Goal: Check status: Check status

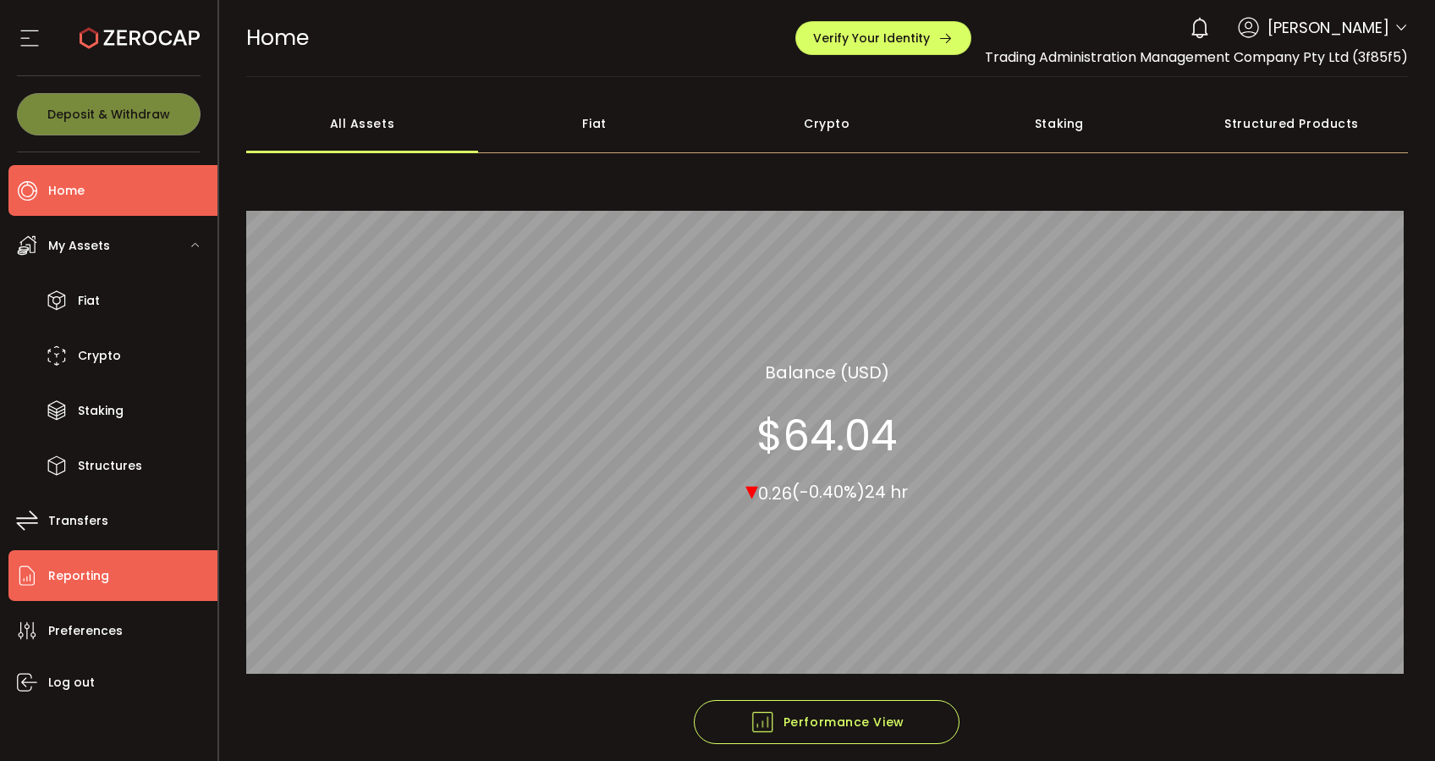
click at [114, 564] on li "Reporting" at bounding box center [112, 575] width 209 height 51
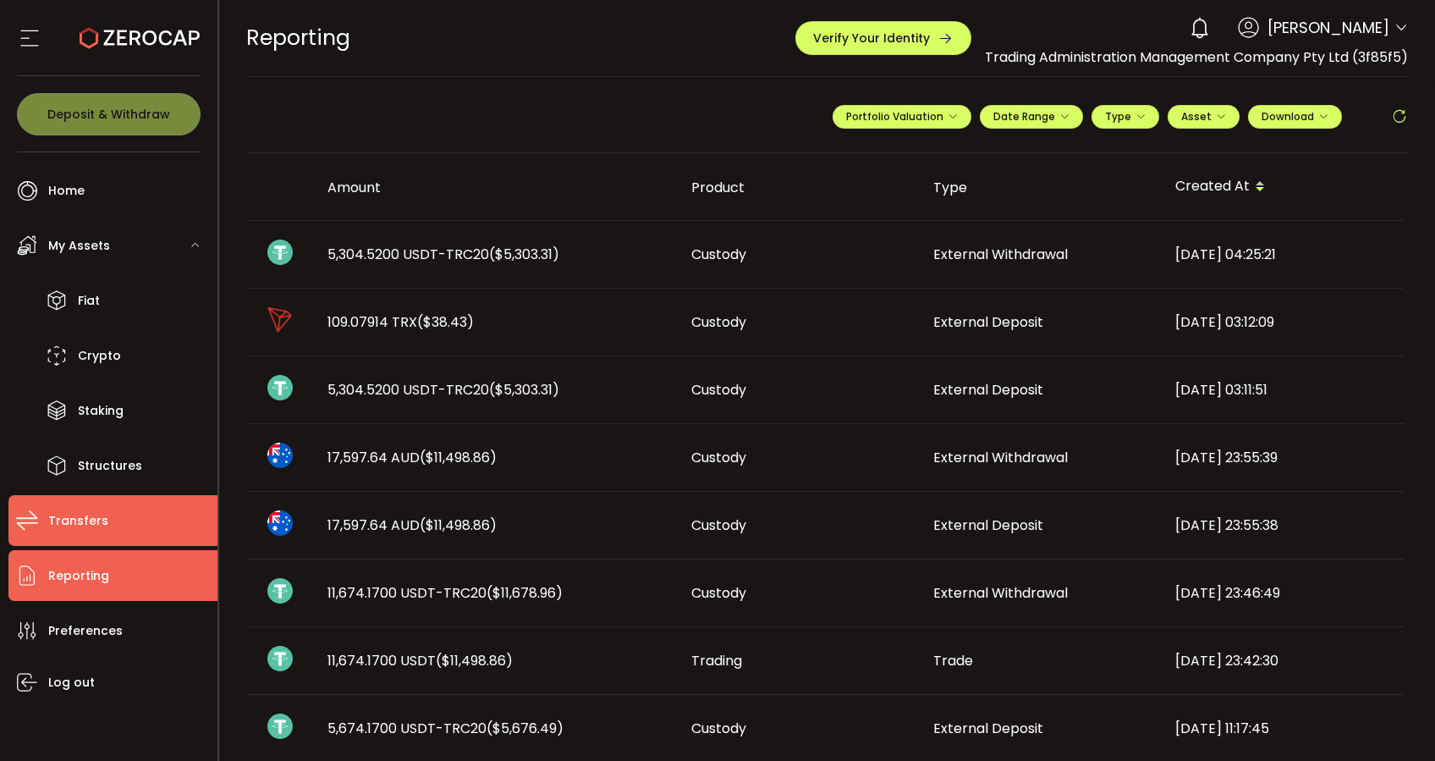
click at [91, 522] on span "Transfers" at bounding box center [78, 521] width 60 height 25
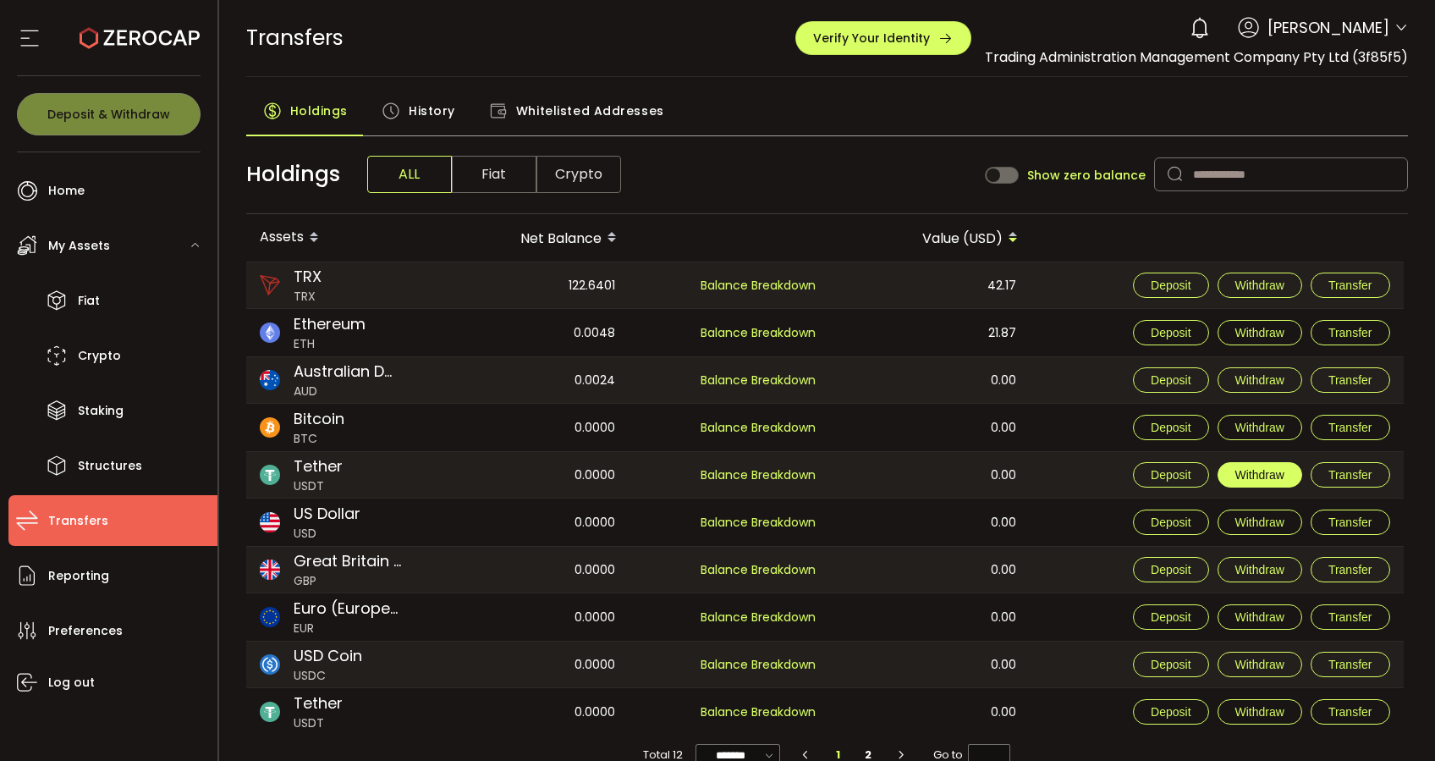
click at [1263, 470] on span "Withdraw" at bounding box center [1260, 475] width 49 height 14
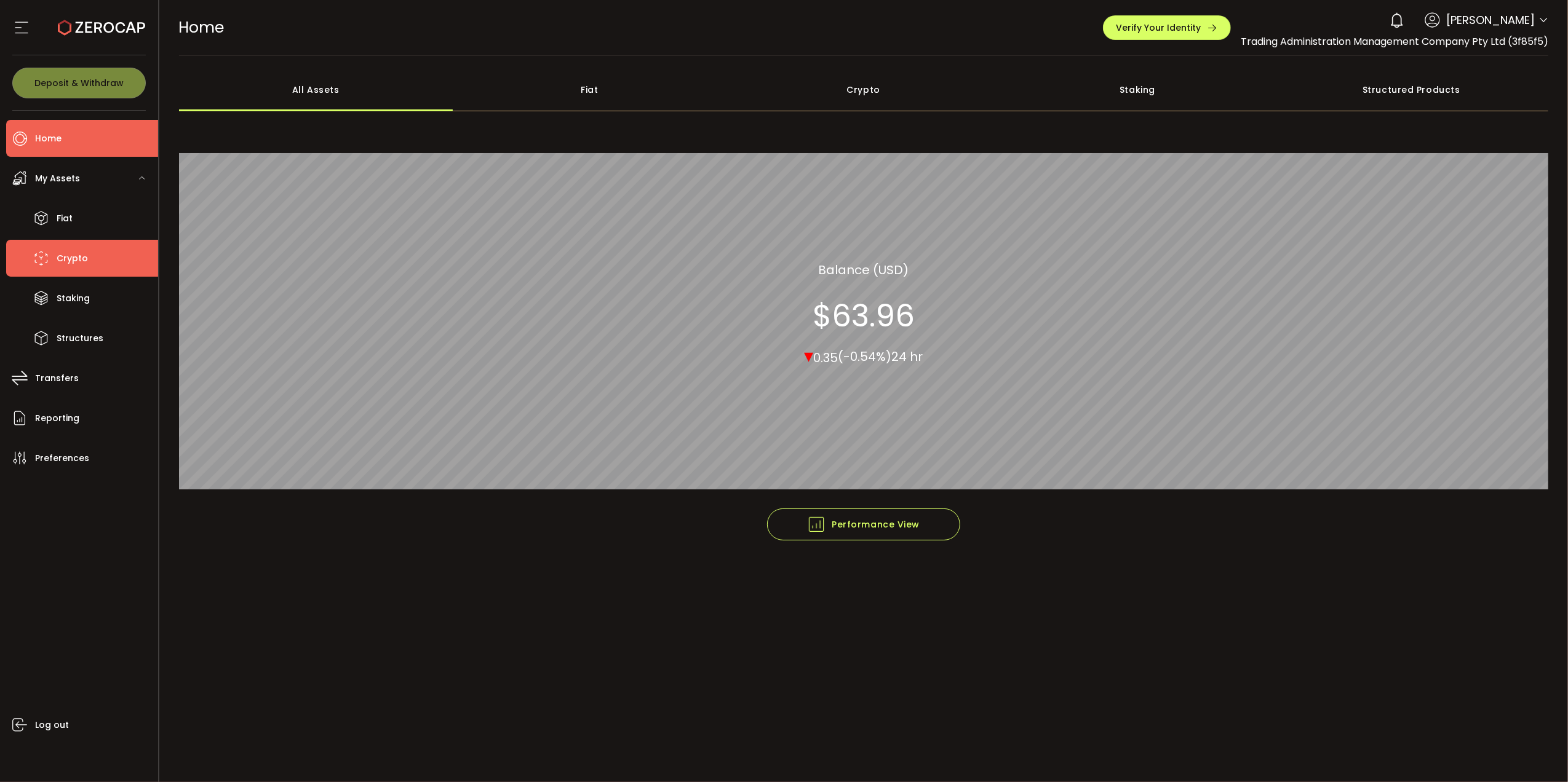
click at [75, 259] on span "Crypto" at bounding box center [72, 259] width 31 height 18
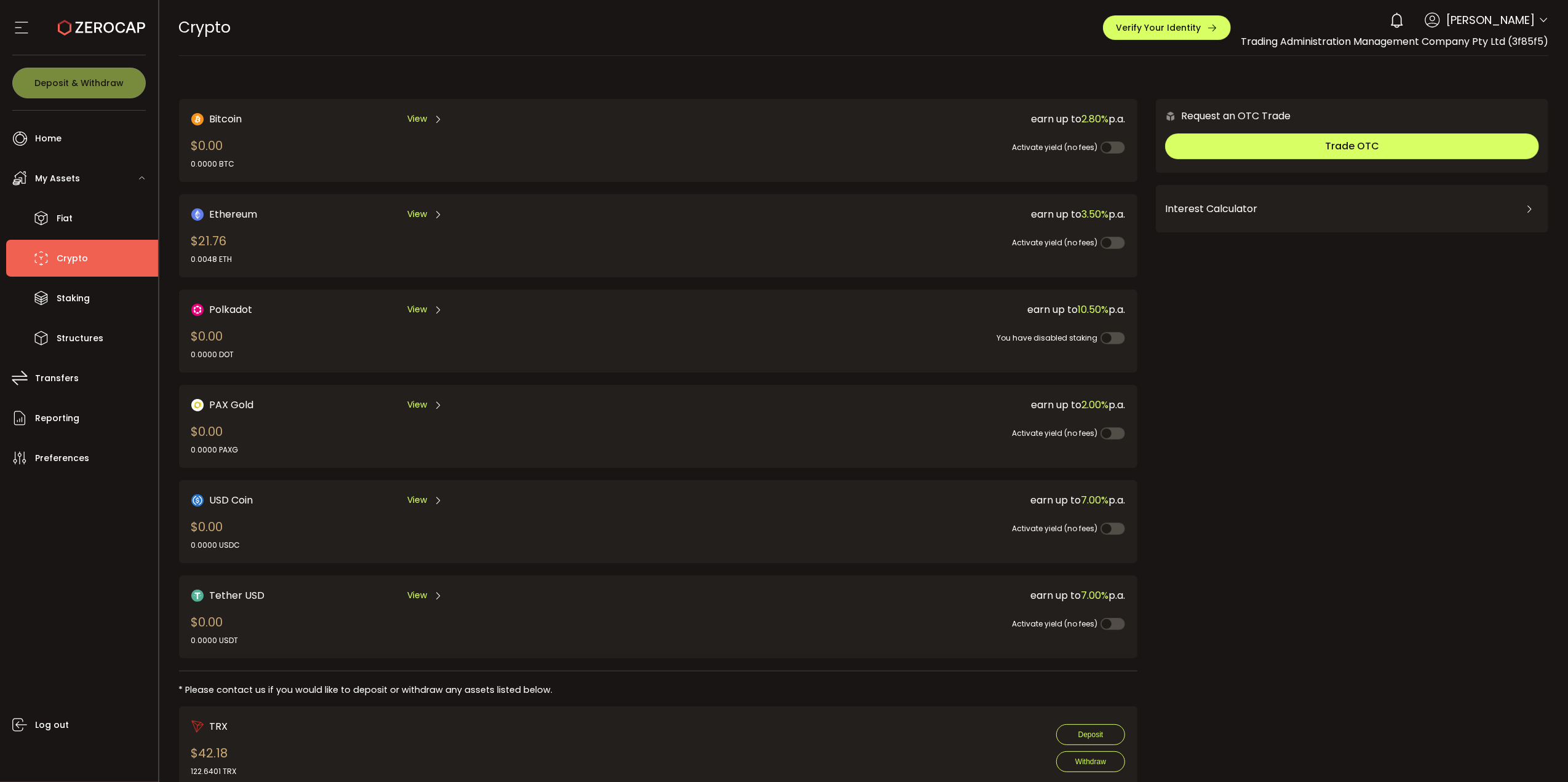
click at [262, 588] on span "Tether USD" at bounding box center [238, 595] width 55 height 15
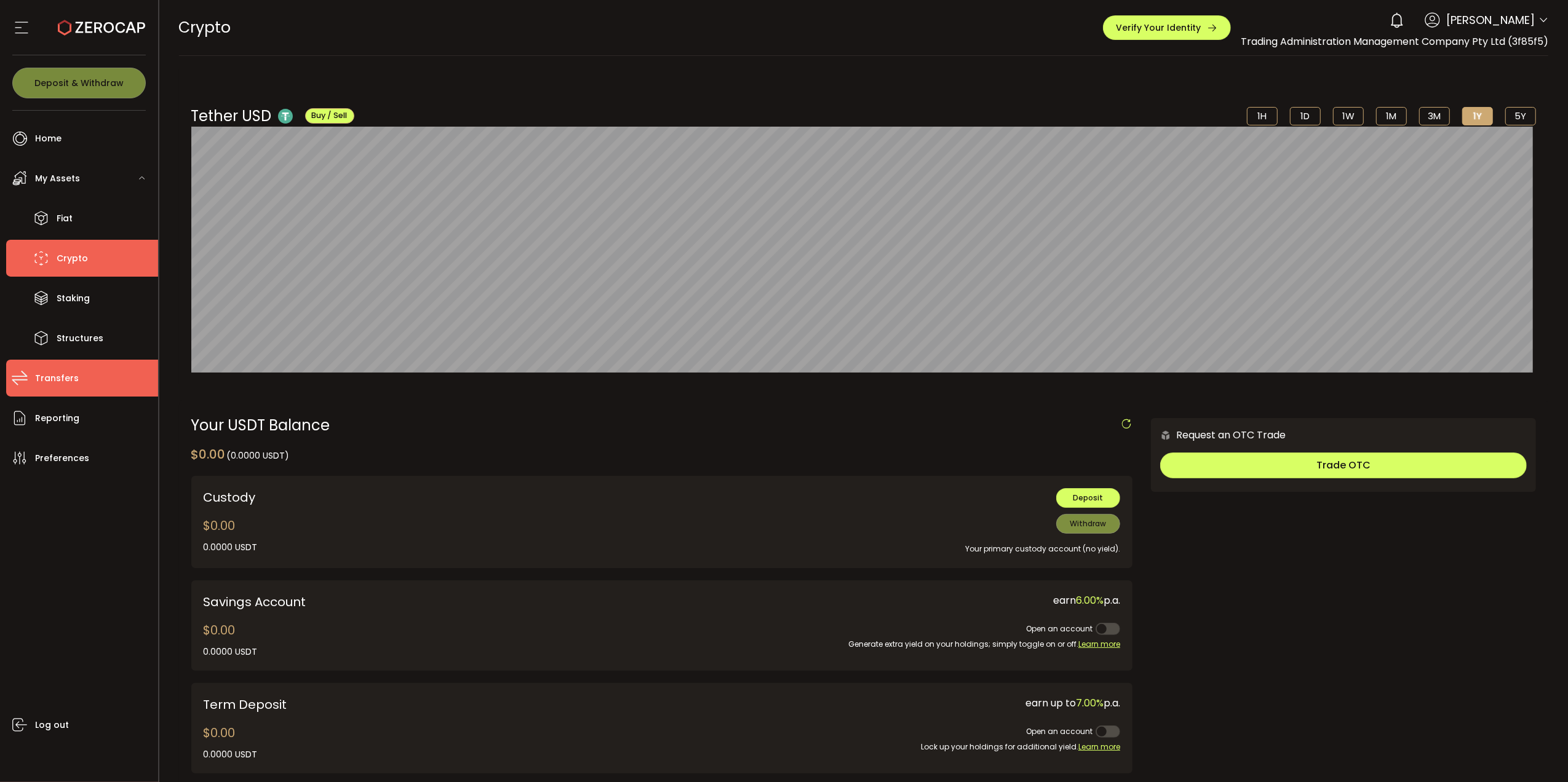
click at [40, 382] on span "Transfers" at bounding box center [57, 379] width 44 height 18
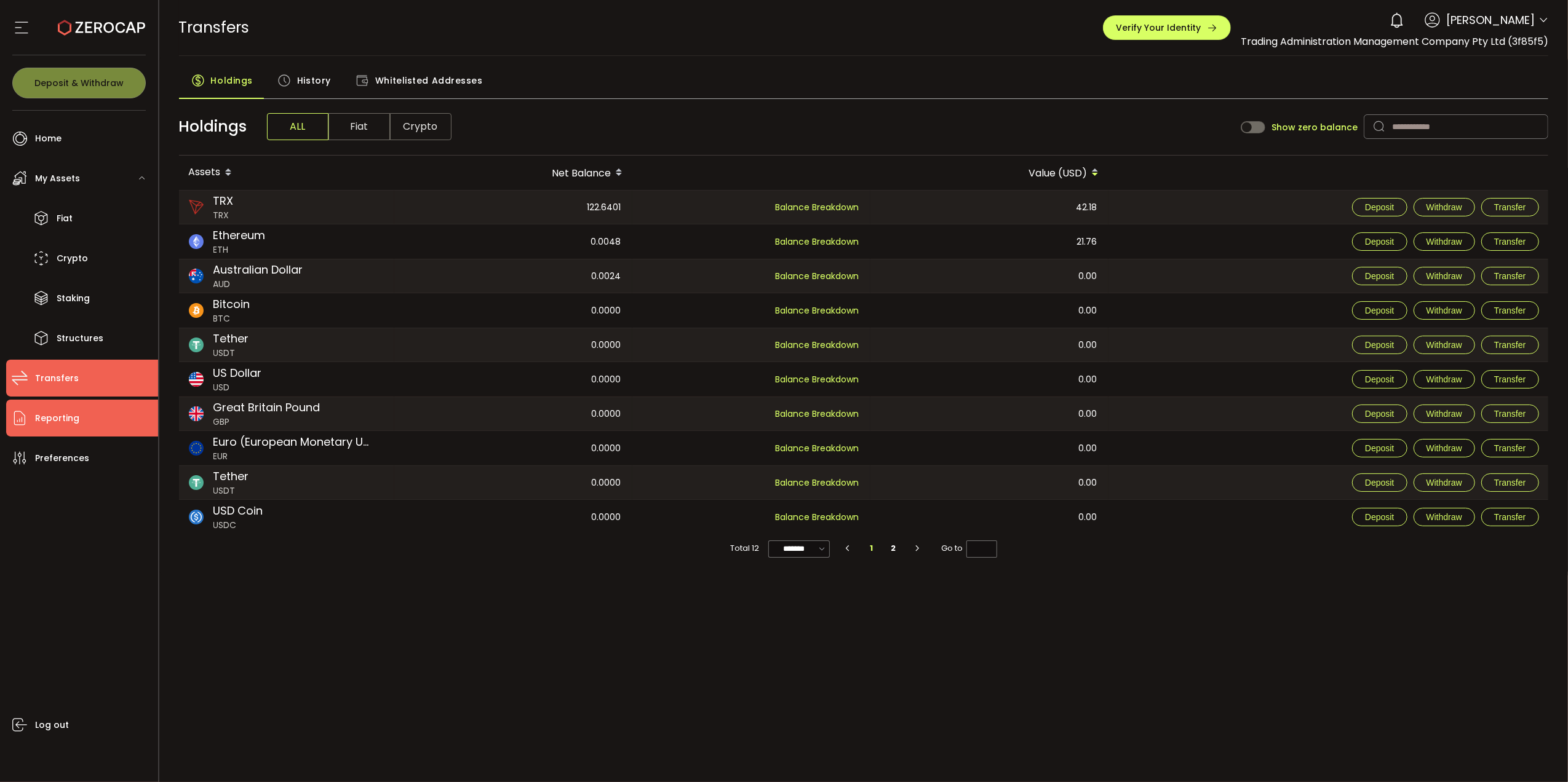
click at [64, 422] on span "Reporting" at bounding box center [57, 419] width 44 height 18
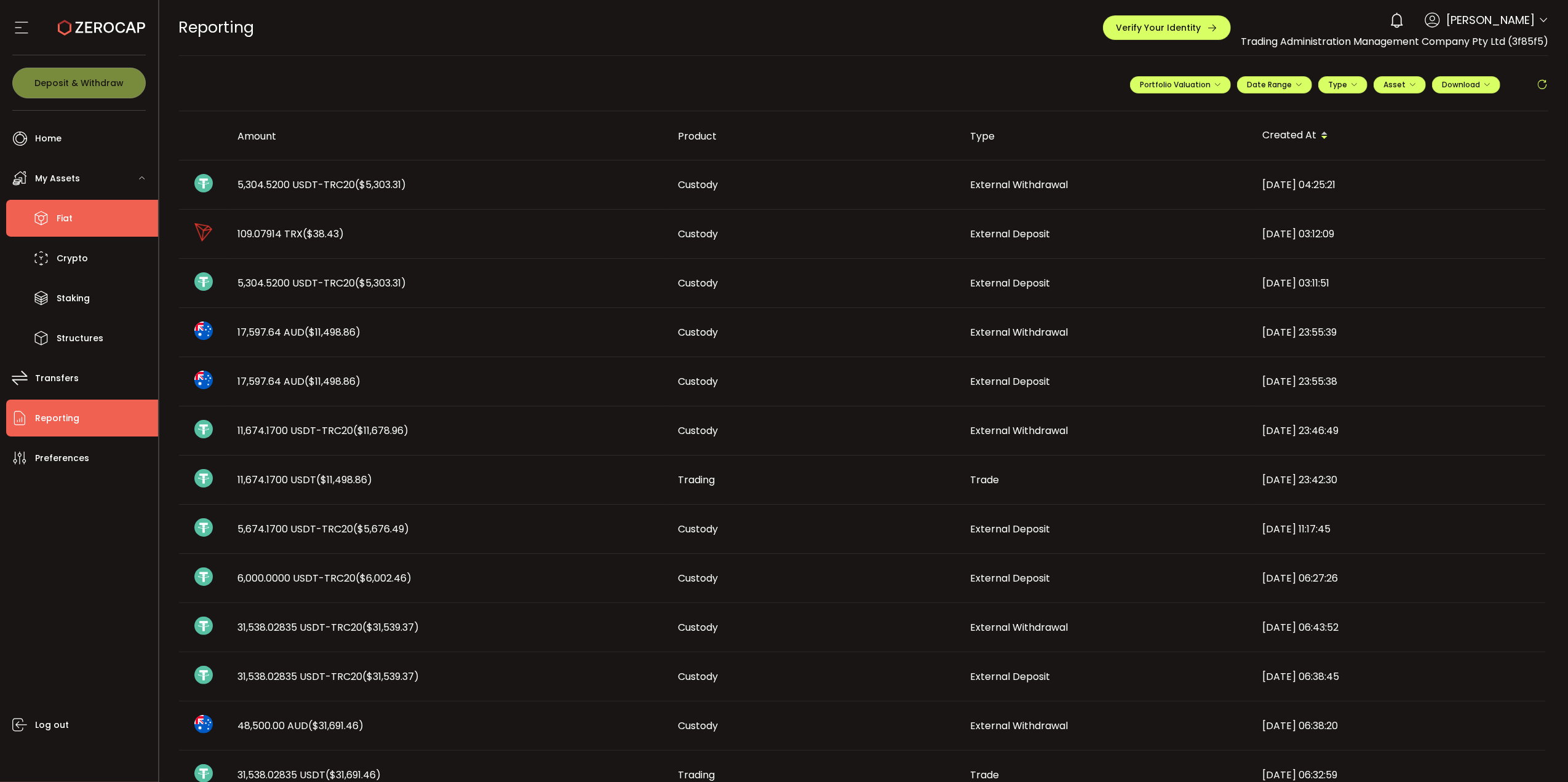
click at [66, 217] on span "Fiat" at bounding box center [65, 219] width 16 height 18
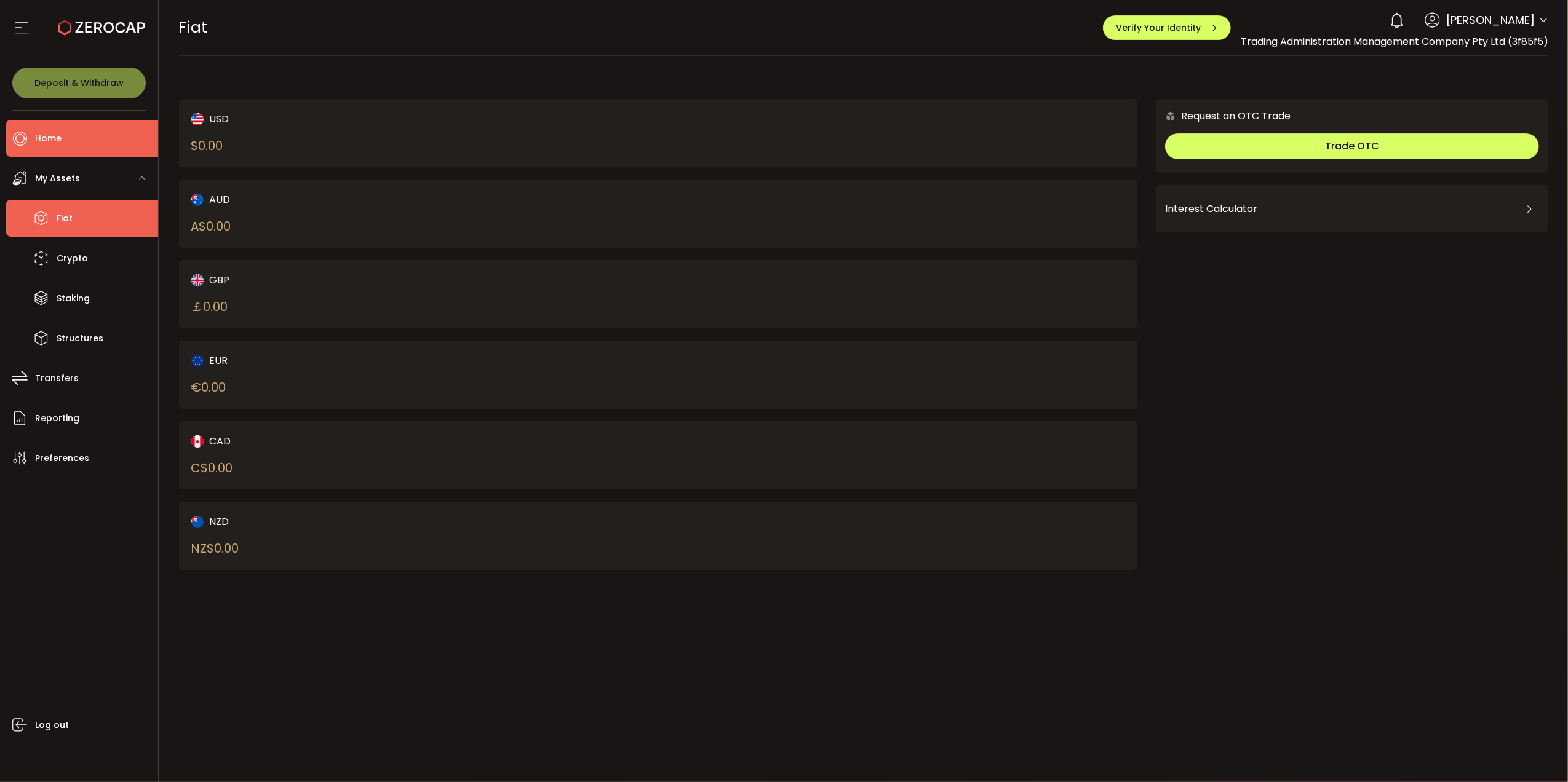
click at [66, 134] on li "Home" at bounding box center [81, 138] width 152 height 37
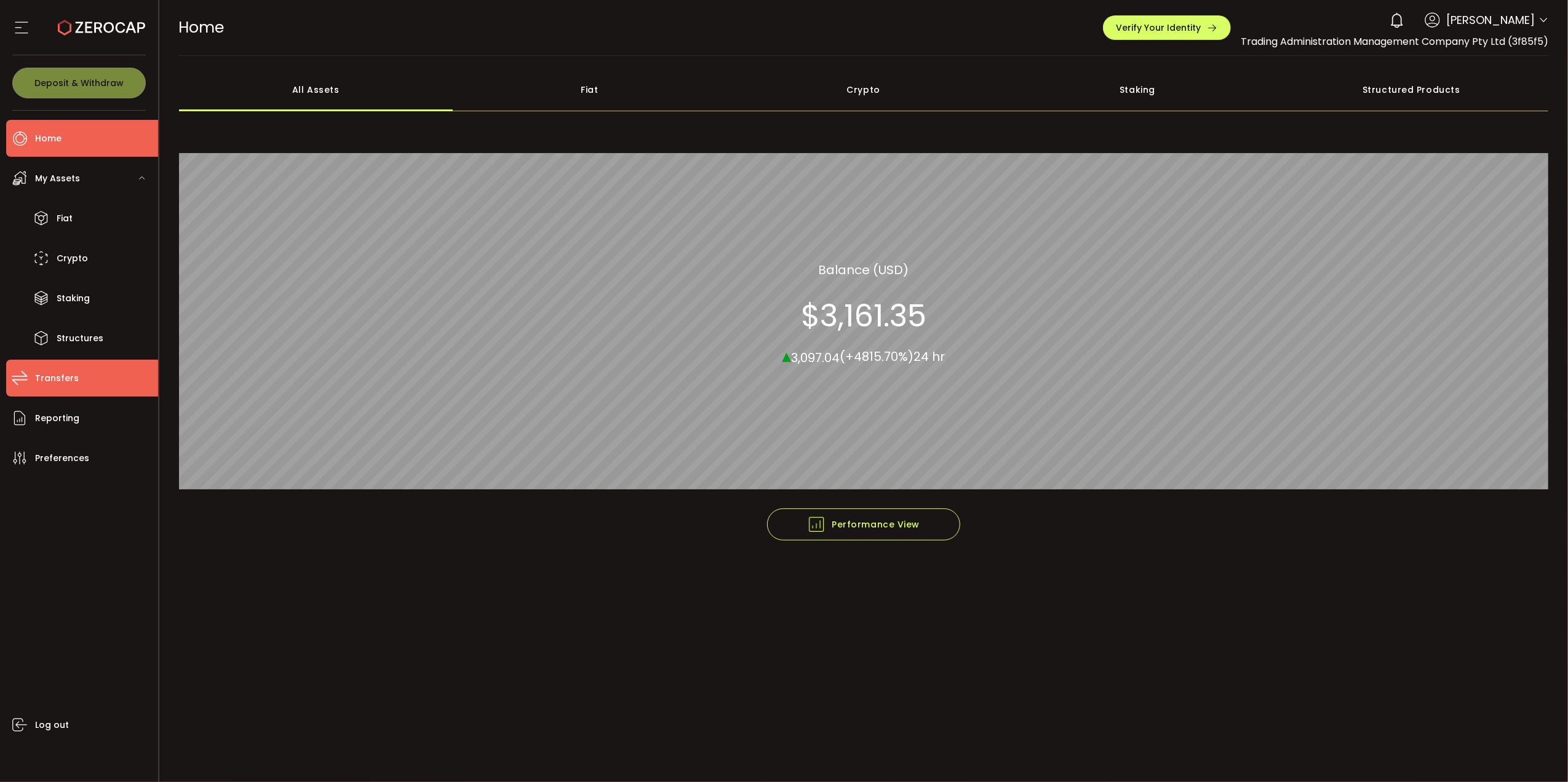
click at [76, 372] on li "Transfers" at bounding box center [81, 378] width 152 height 37
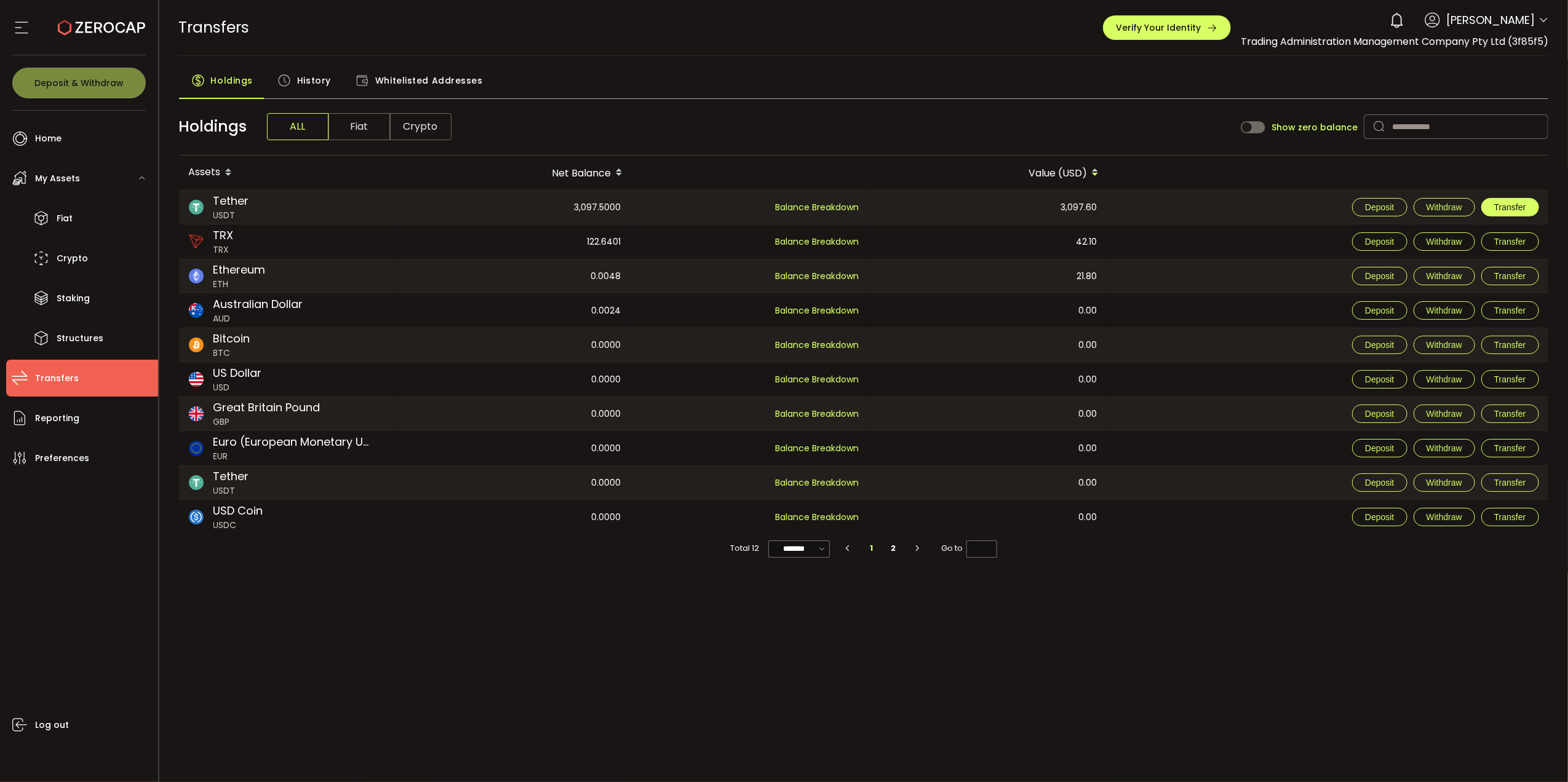
click at [1498, 210] on span "Transfer" at bounding box center [1511, 207] width 32 height 10
click at [43, 142] on span "Home" at bounding box center [48, 139] width 26 height 18
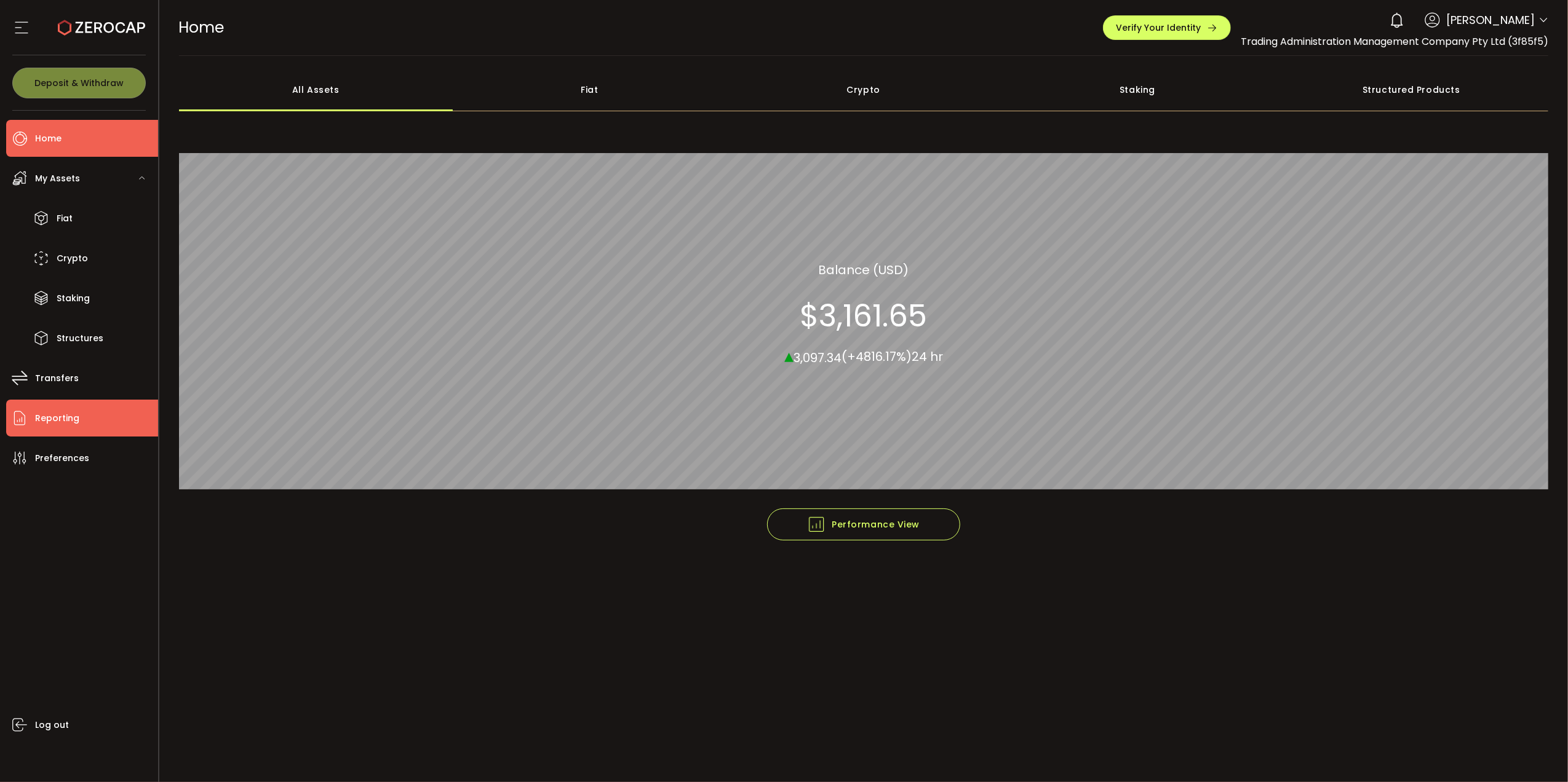
click at [72, 410] on span "Reporting" at bounding box center [57, 419] width 44 height 18
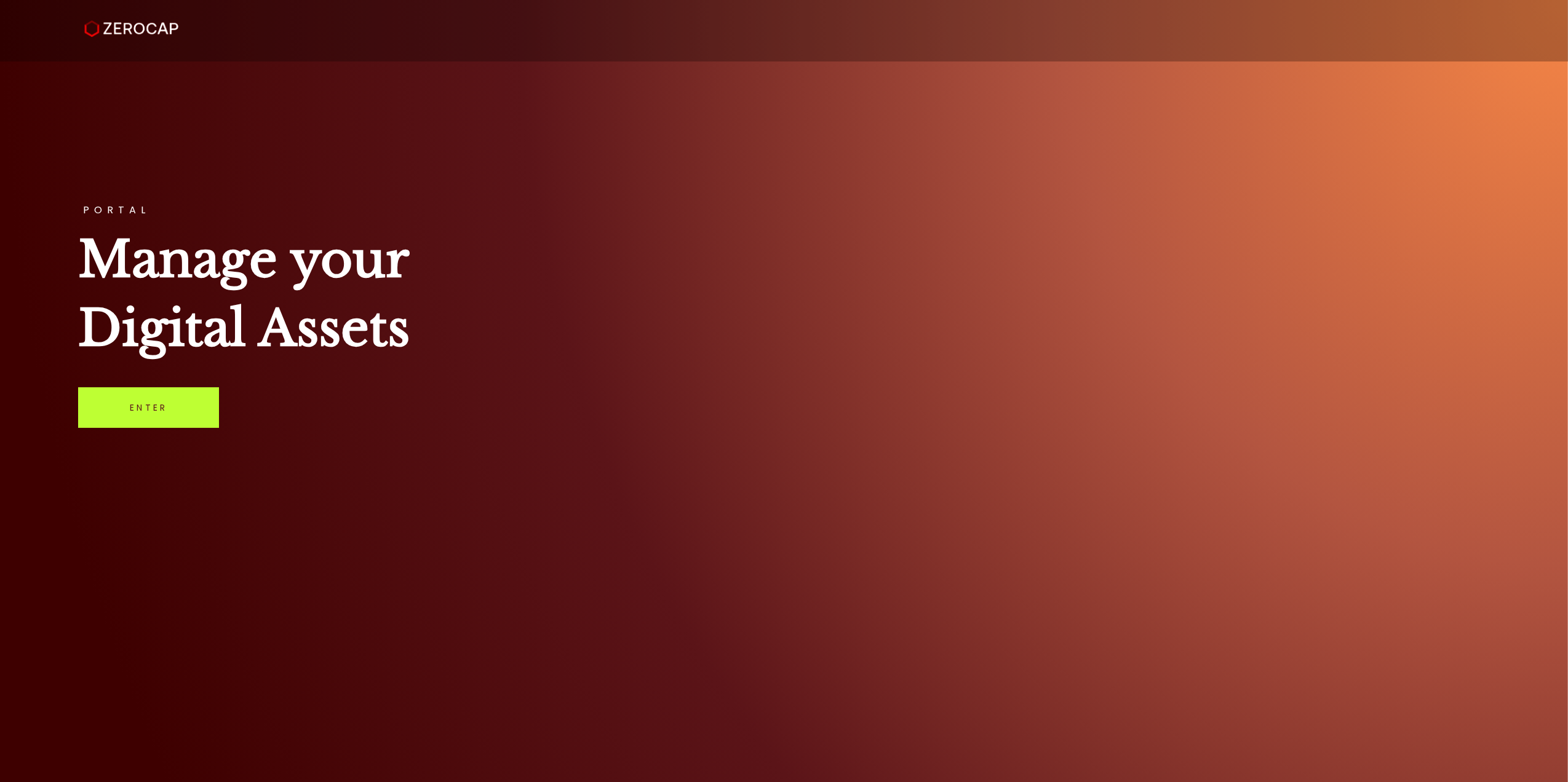
click at [198, 410] on link "Enter" at bounding box center [148, 408] width 141 height 41
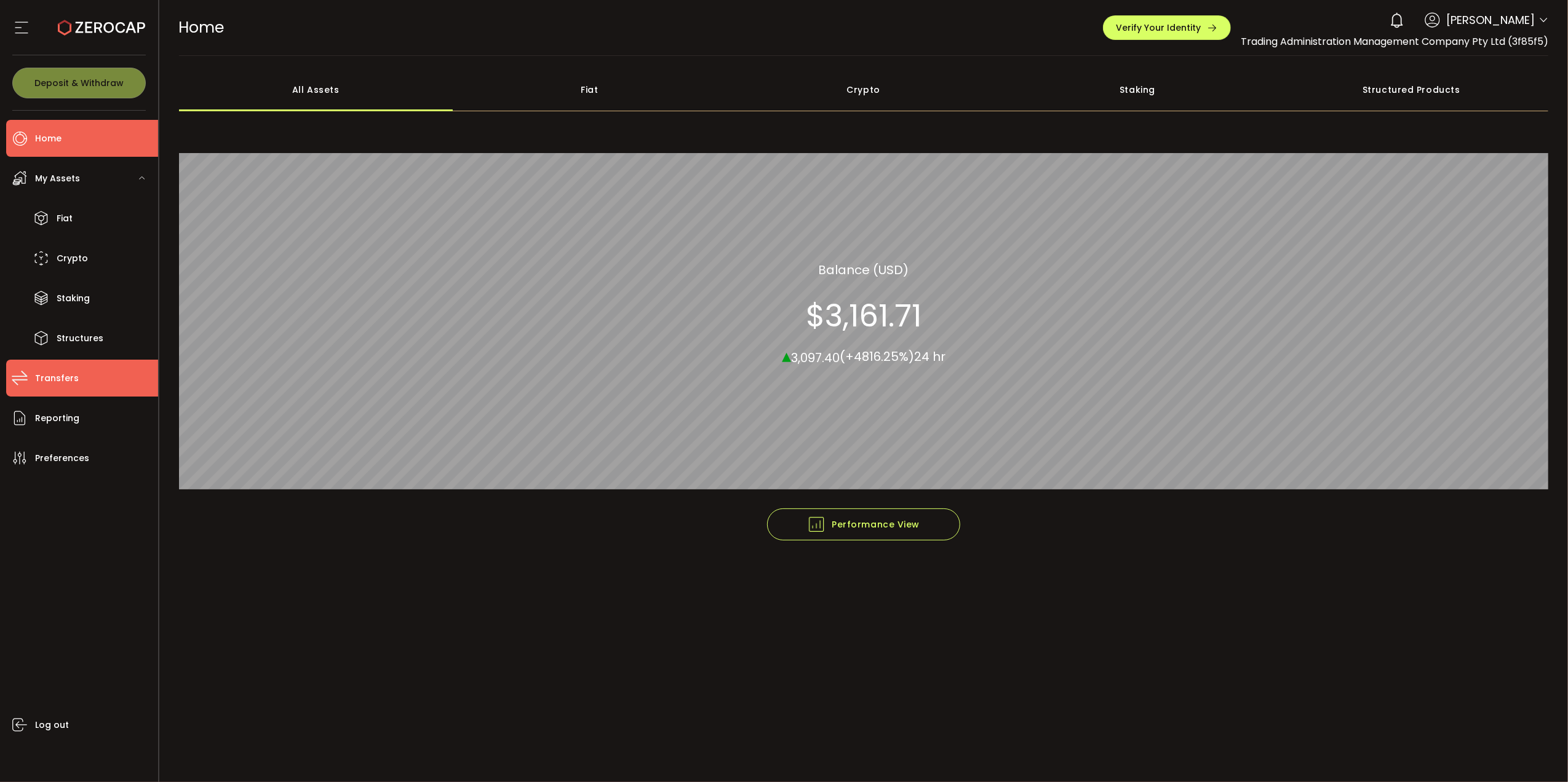
click at [62, 380] on span "Transfers" at bounding box center [57, 379] width 44 height 18
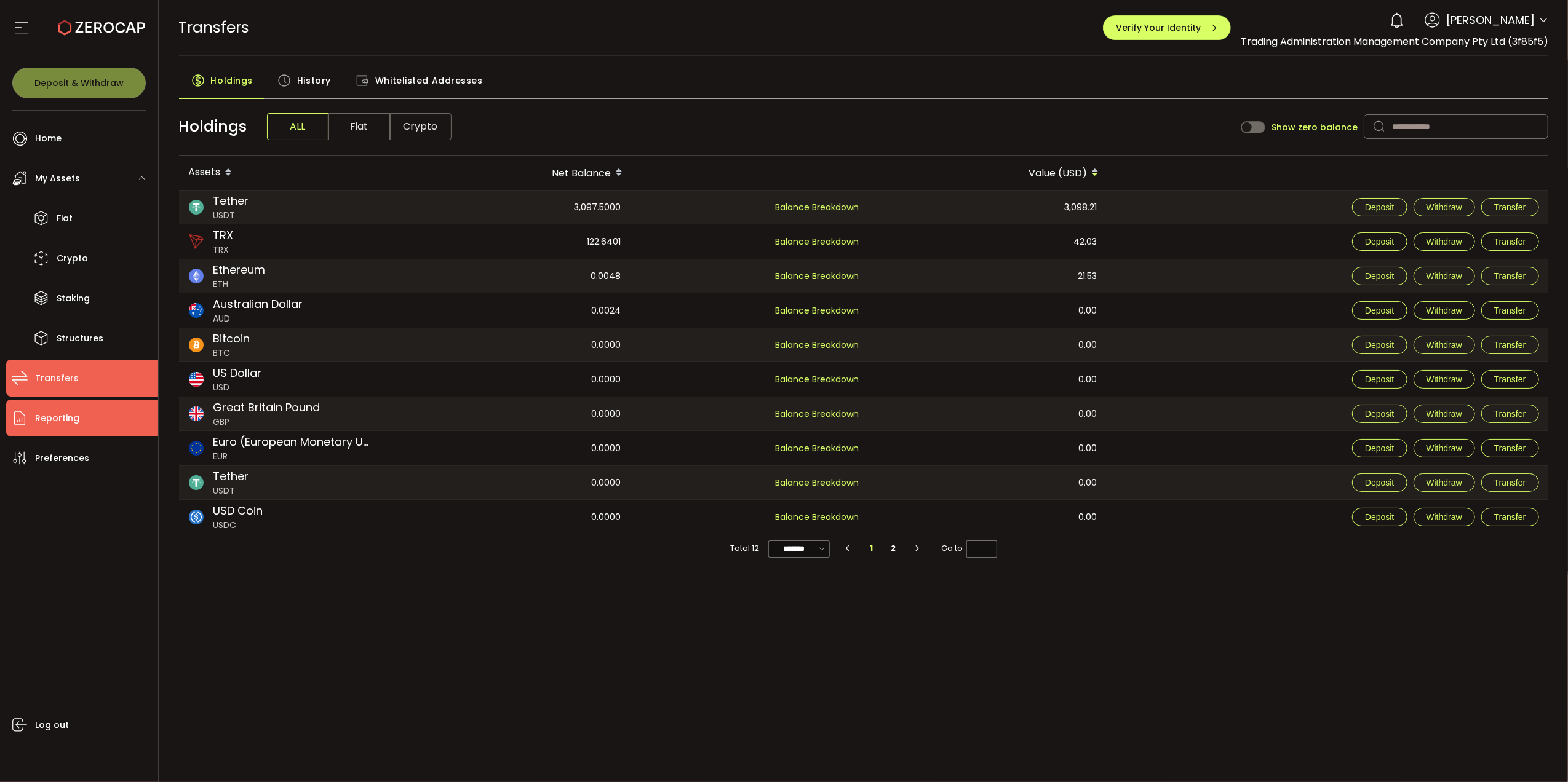
click at [60, 419] on span "Reporting" at bounding box center [57, 419] width 44 height 18
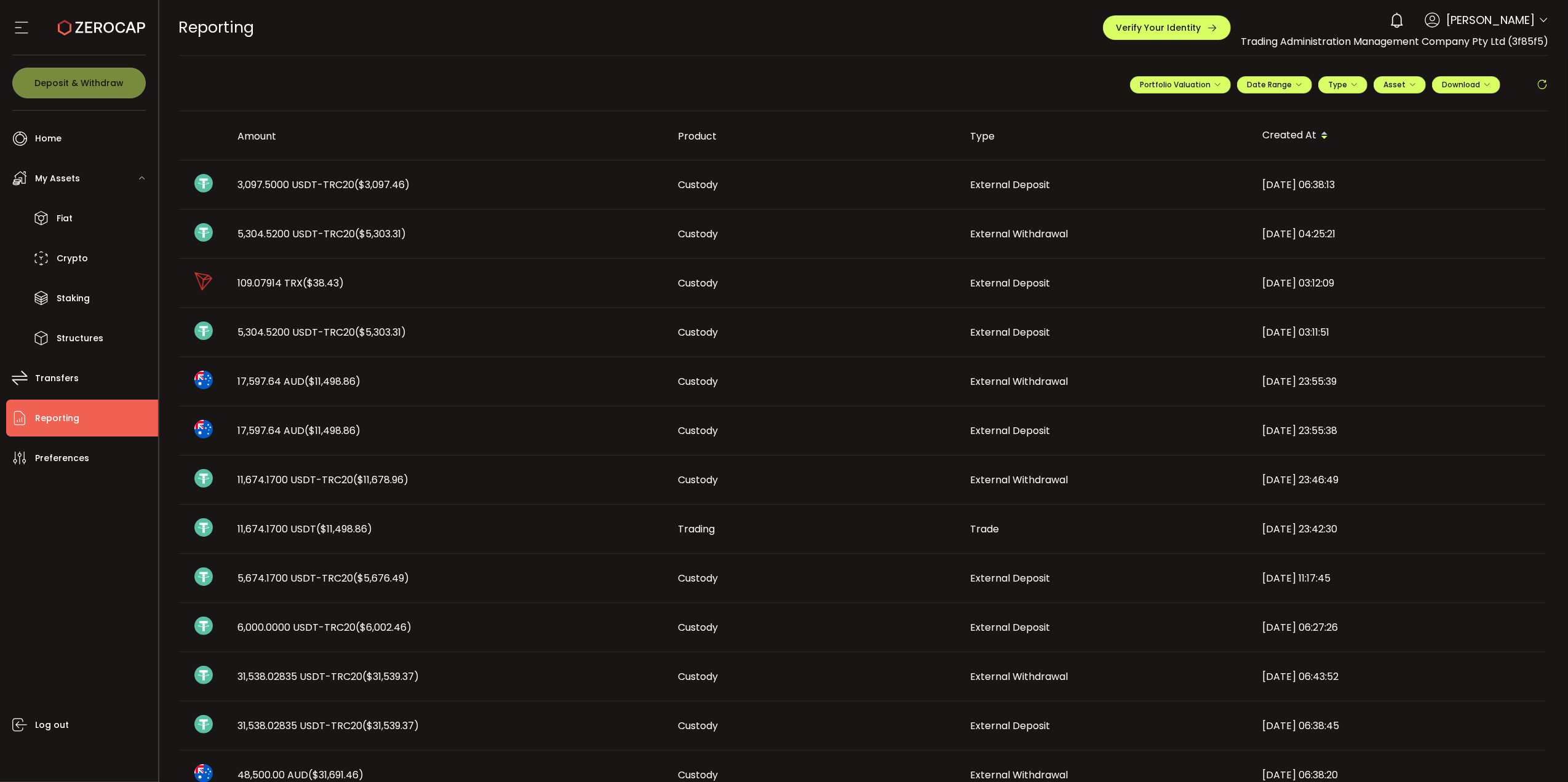
click at [1459, 252] on td "2025-08-13 04:25:21" at bounding box center [1399, 235] width 292 height 49
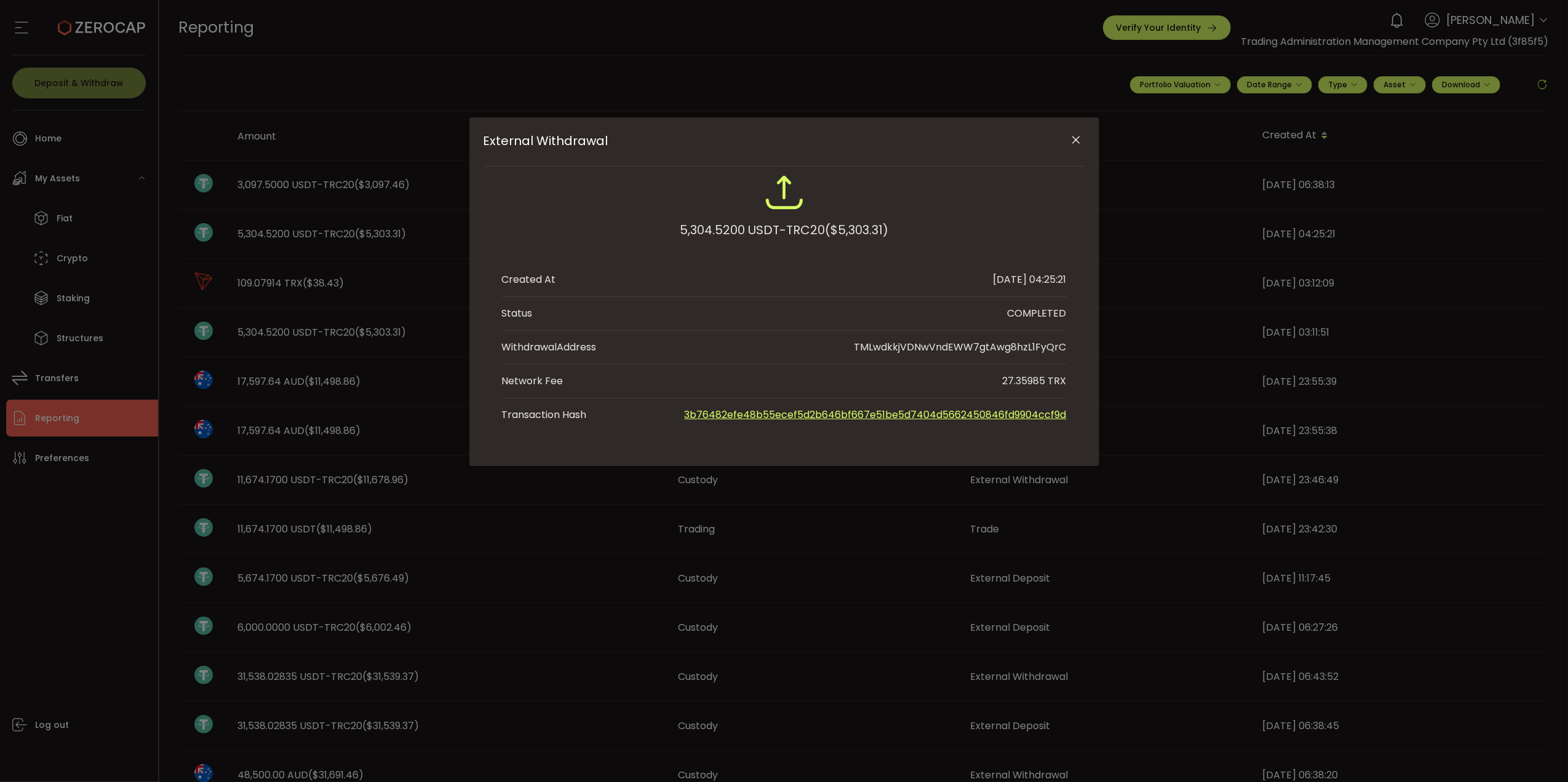
click at [1078, 138] on icon "Close" at bounding box center [1076, 140] width 12 height 12
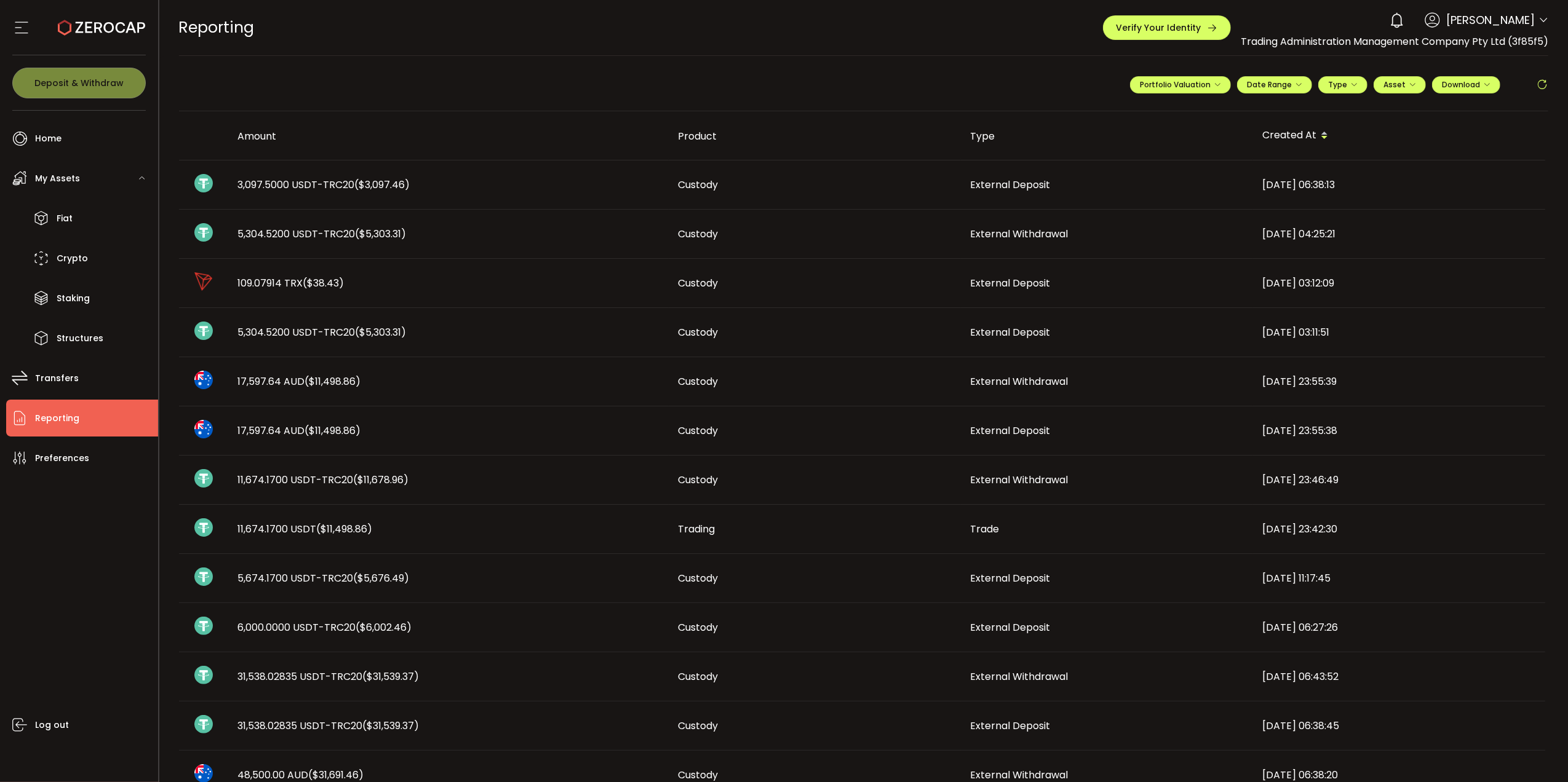
click at [449, 384] on div "17,597.64 AUD ($11,498.86)" at bounding box center [449, 381] width 441 height 14
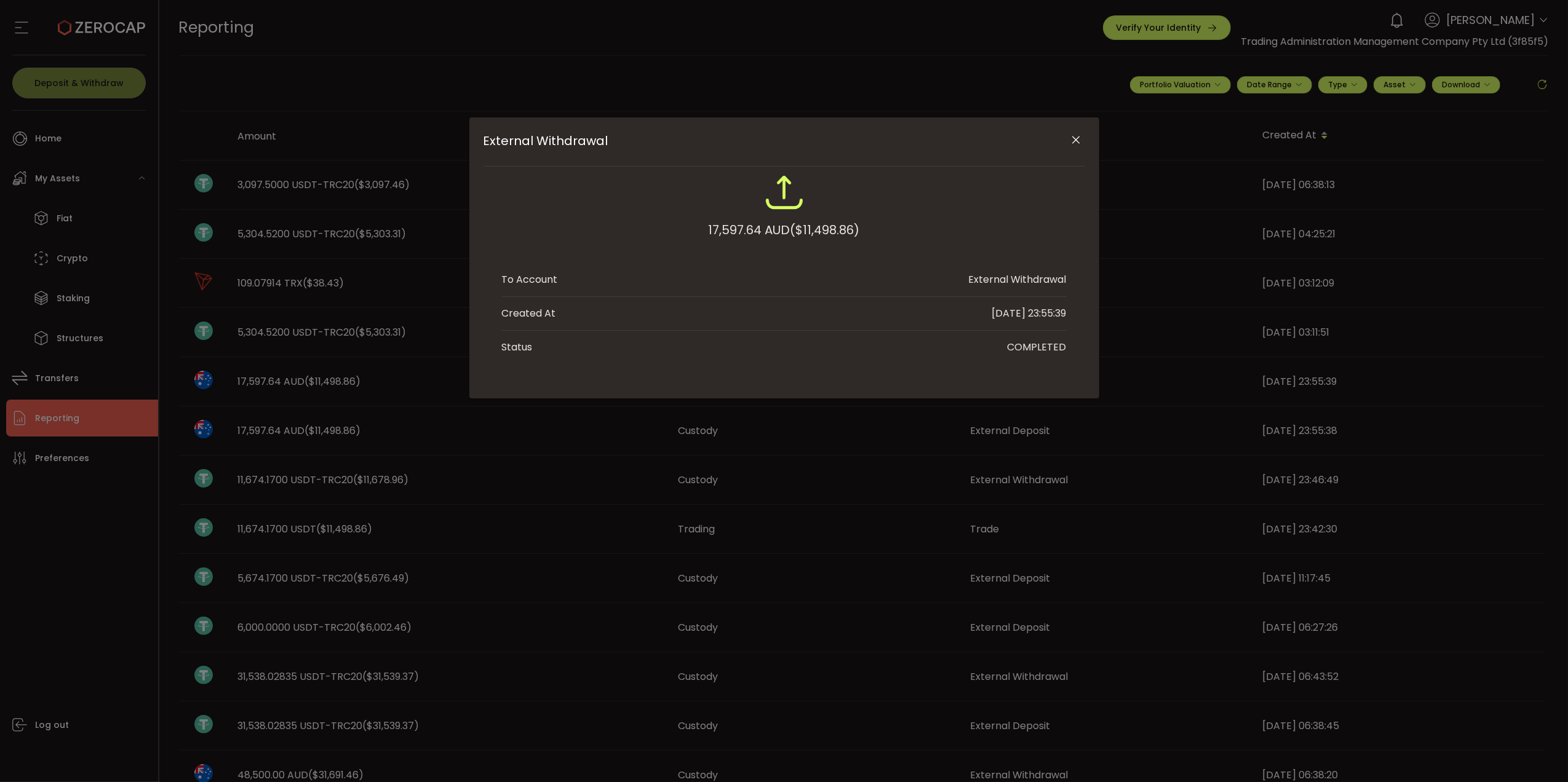
click at [1166, 275] on div "External Withdrawal 17,597.64 AUD ($11,498.86) To Account External Withdrawal C…" at bounding box center [784, 391] width 1568 height 782
click at [298, 473] on div "External Withdrawal 17,597.64 AUD ($11,498.86) To Account External Withdrawal C…" at bounding box center [784, 391] width 1568 height 782
click at [1076, 134] on icon "Close" at bounding box center [1076, 140] width 12 height 12
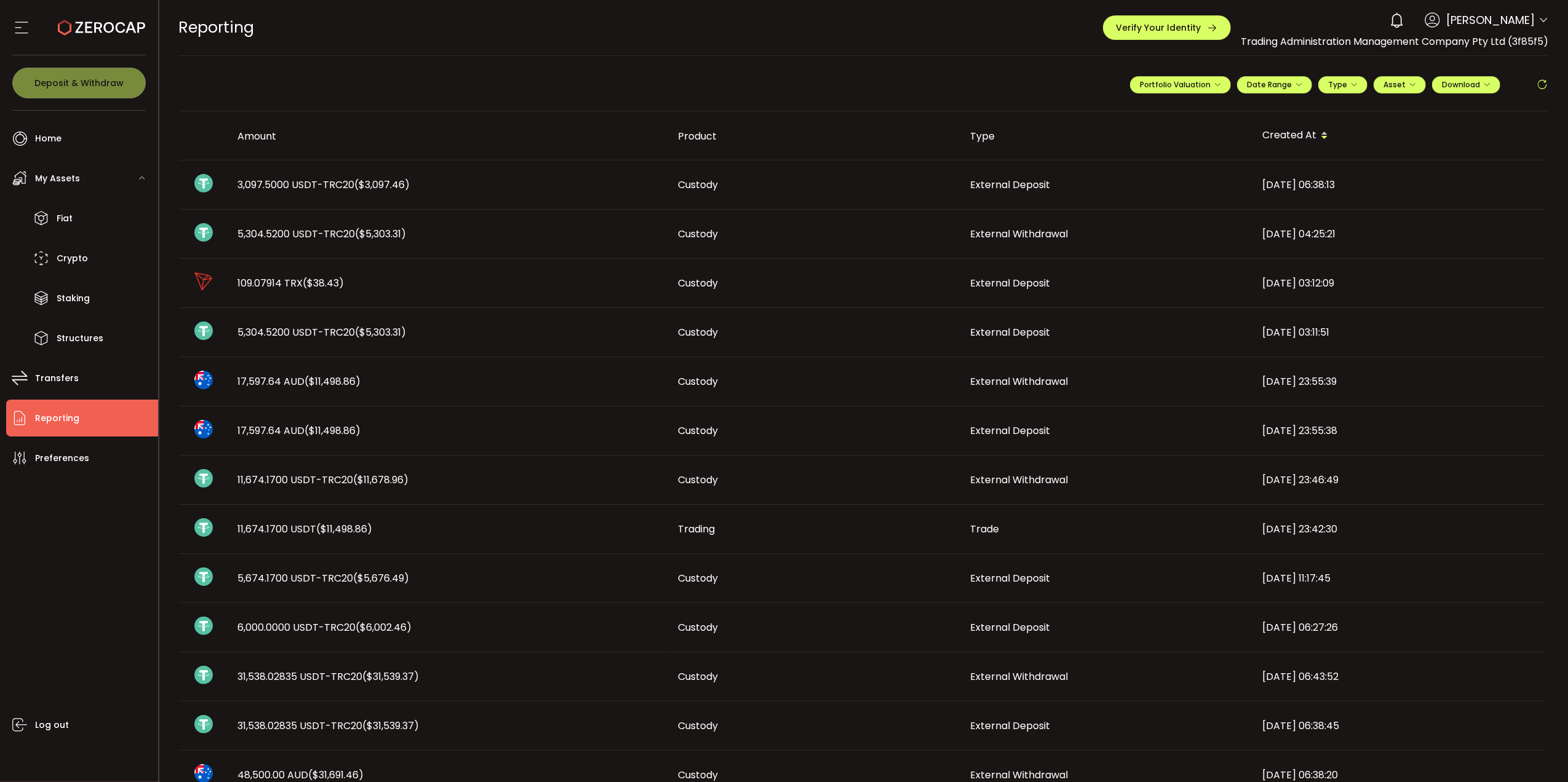
drag, startPoint x: 249, startPoint y: 437, endPoint x: 369, endPoint y: 441, distance: 120.1
click at [369, 441] on td "17,597.64 AUD ($11,498.86)" at bounding box center [449, 431] width 441 height 49
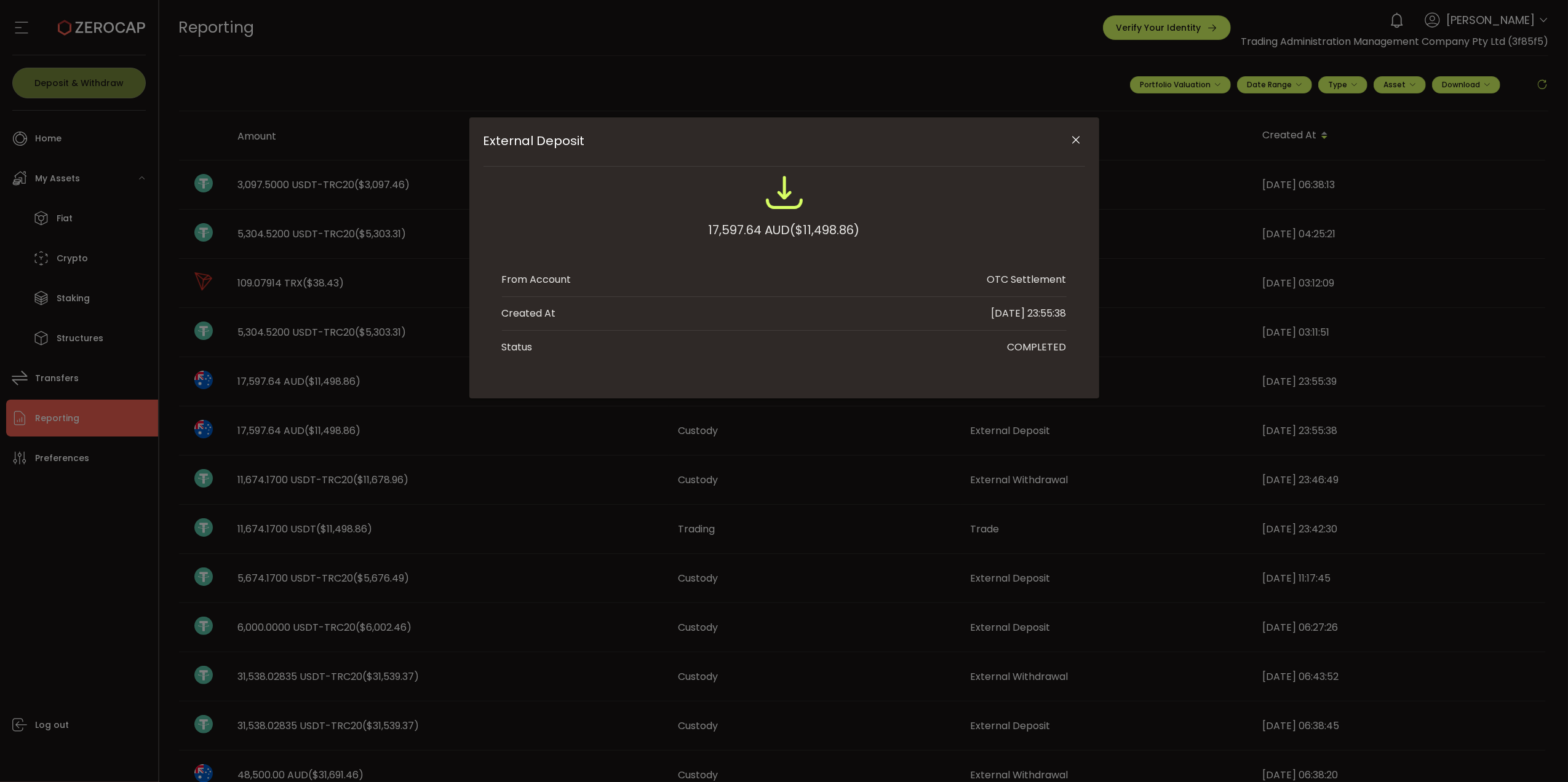
click at [278, 451] on div "External Deposit 17,597.64 AUD ($11,498.86) From Account OTC Settlement Created…" at bounding box center [784, 391] width 1568 height 782
click at [1077, 135] on icon "Close" at bounding box center [1076, 140] width 12 height 12
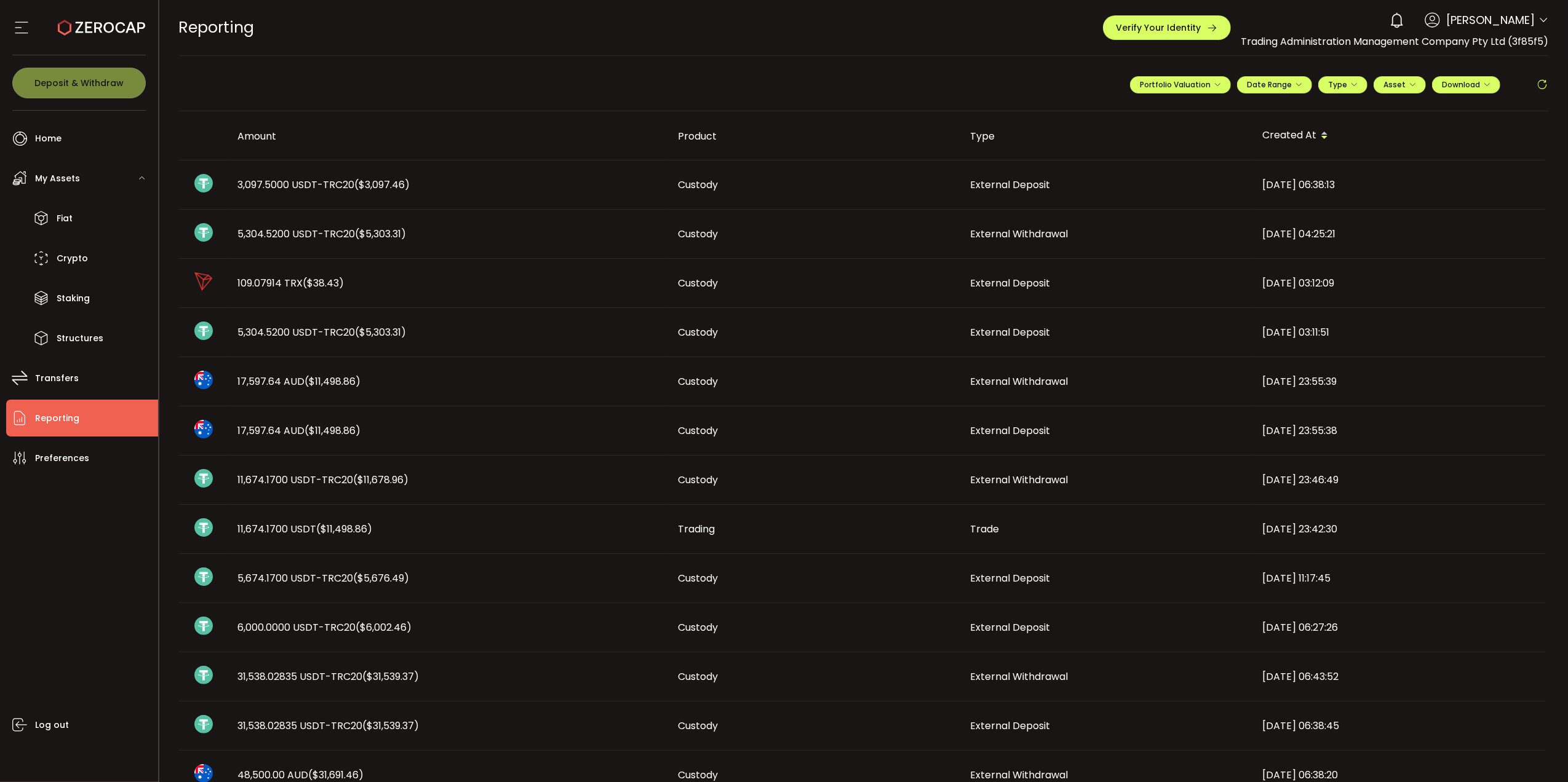
click at [778, 443] on td "Custody" at bounding box center [815, 431] width 292 height 49
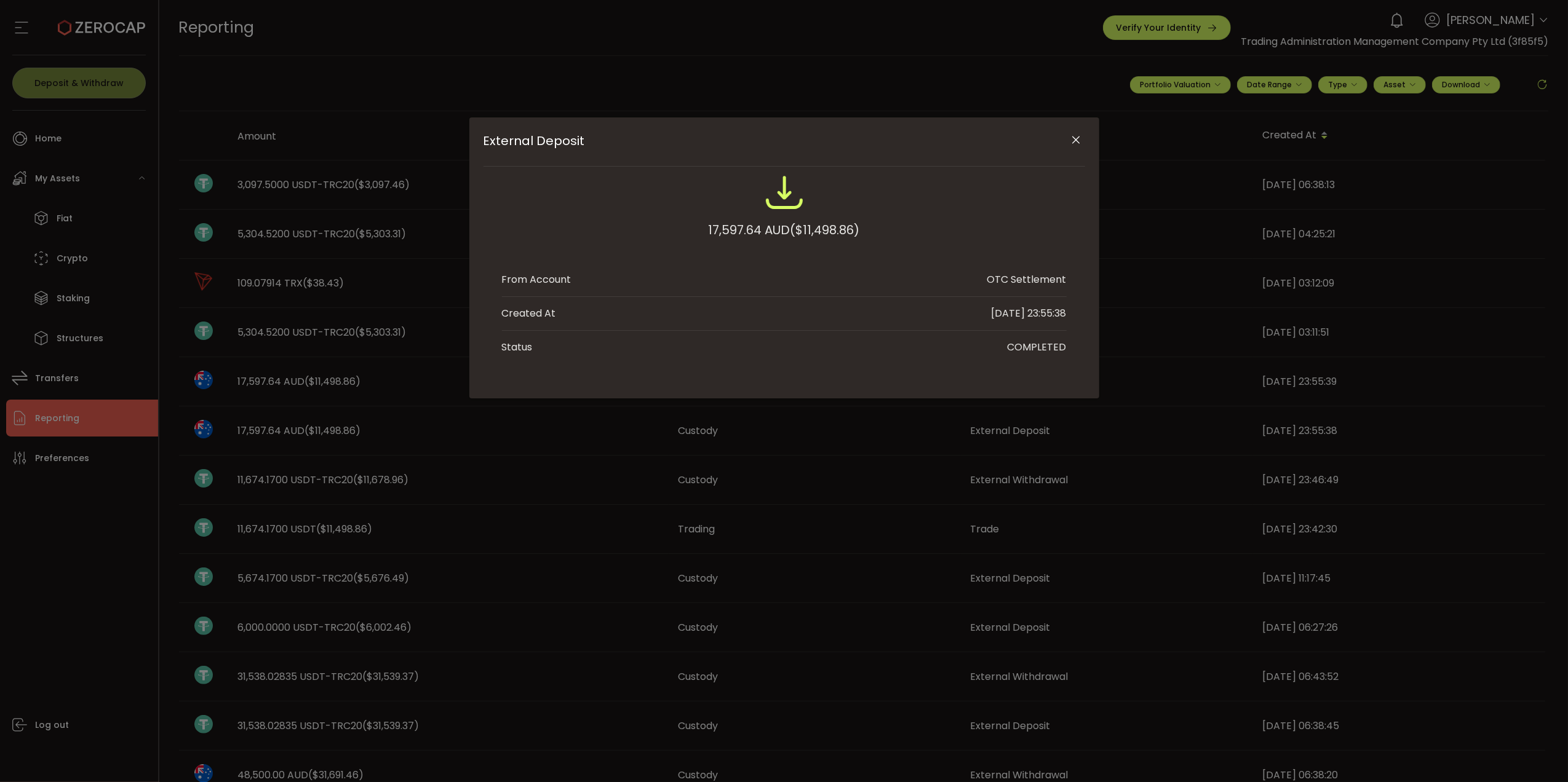
click at [1074, 142] on icon "Close" at bounding box center [1076, 140] width 12 height 12
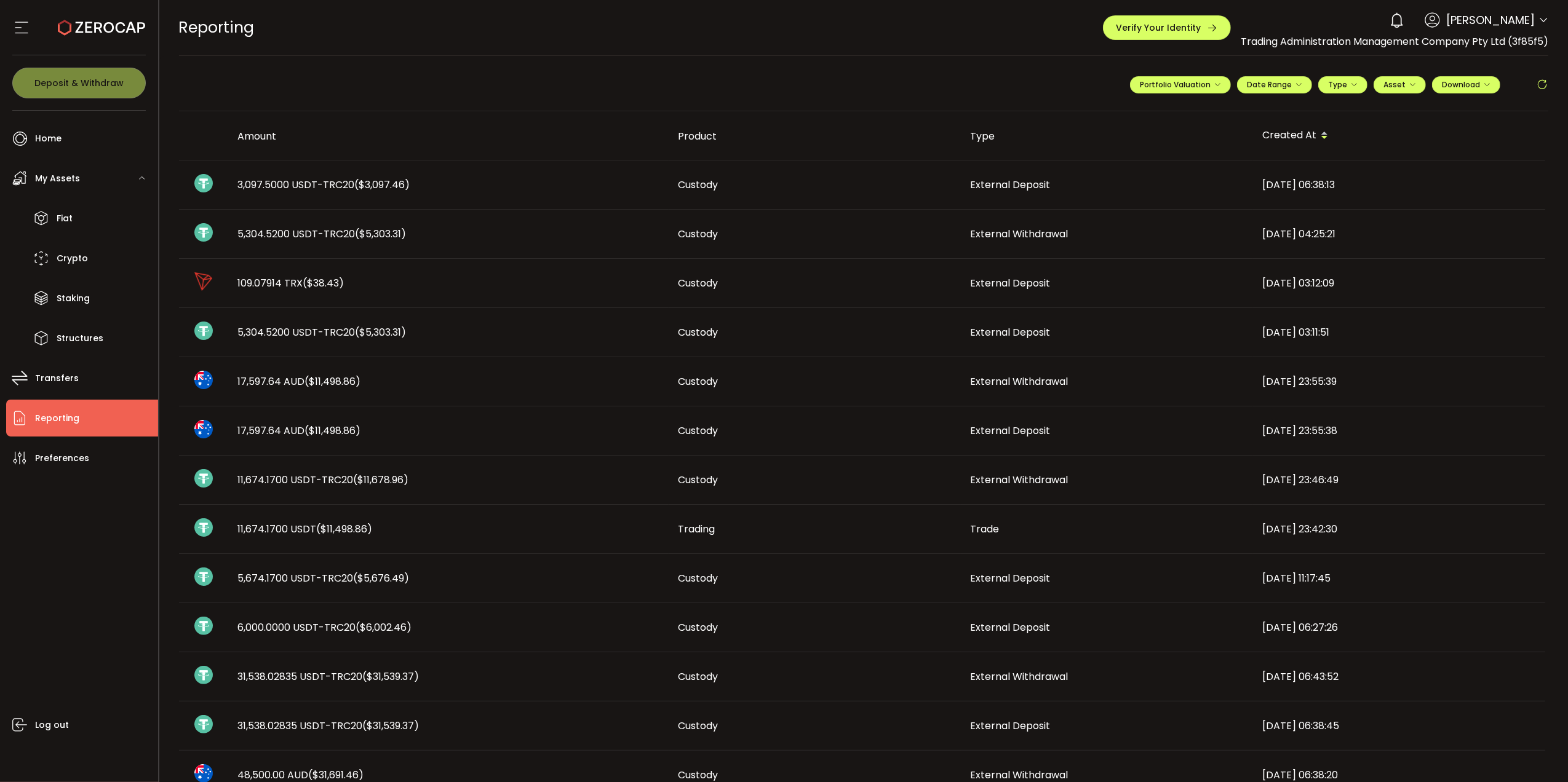
click at [1358, 439] on td "2025-07-23 23:55:38" at bounding box center [1399, 431] width 292 height 49
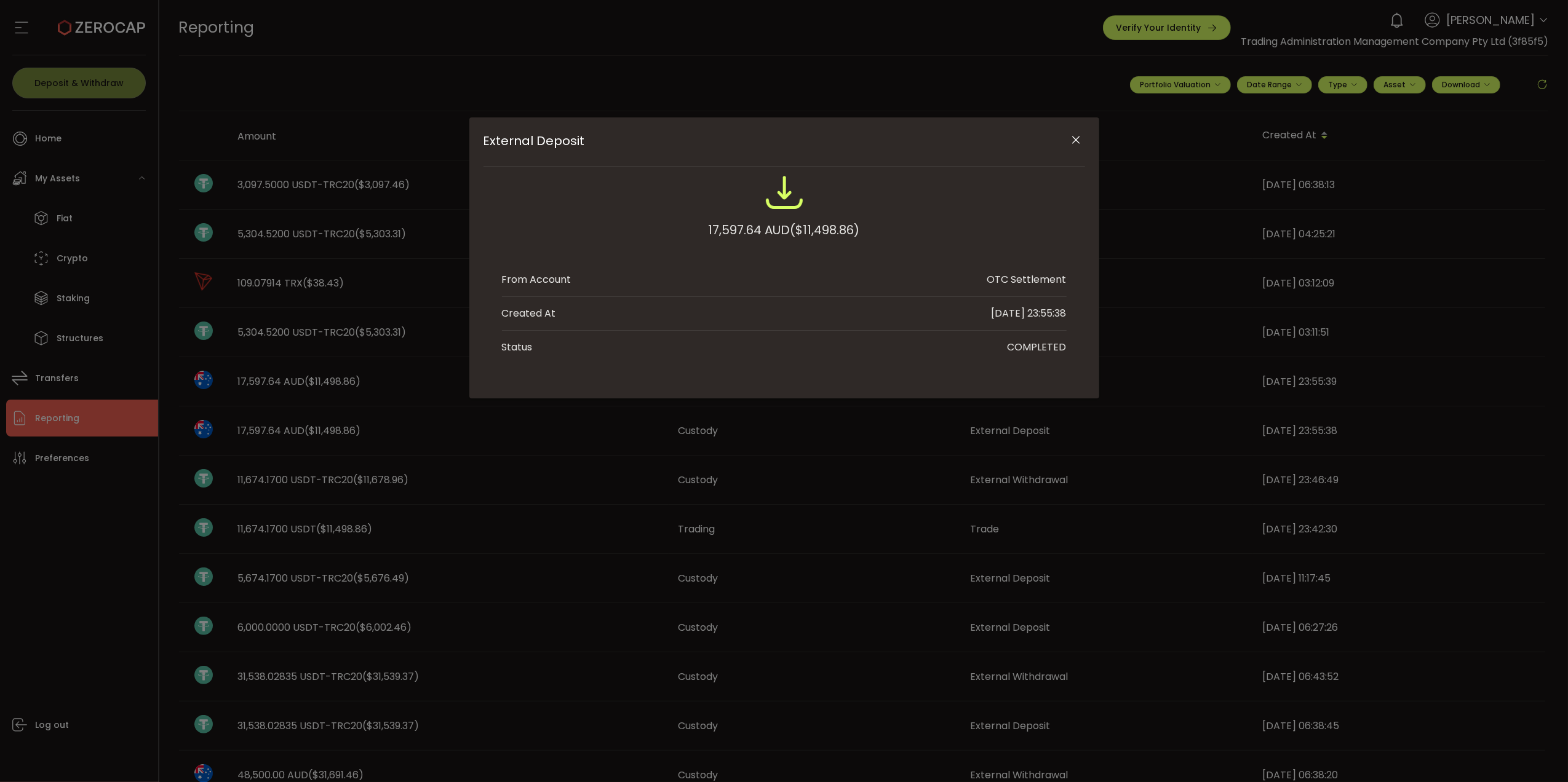
click at [1078, 142] on icon "Close" at bounding box center [1076, 140] width 12 height 12
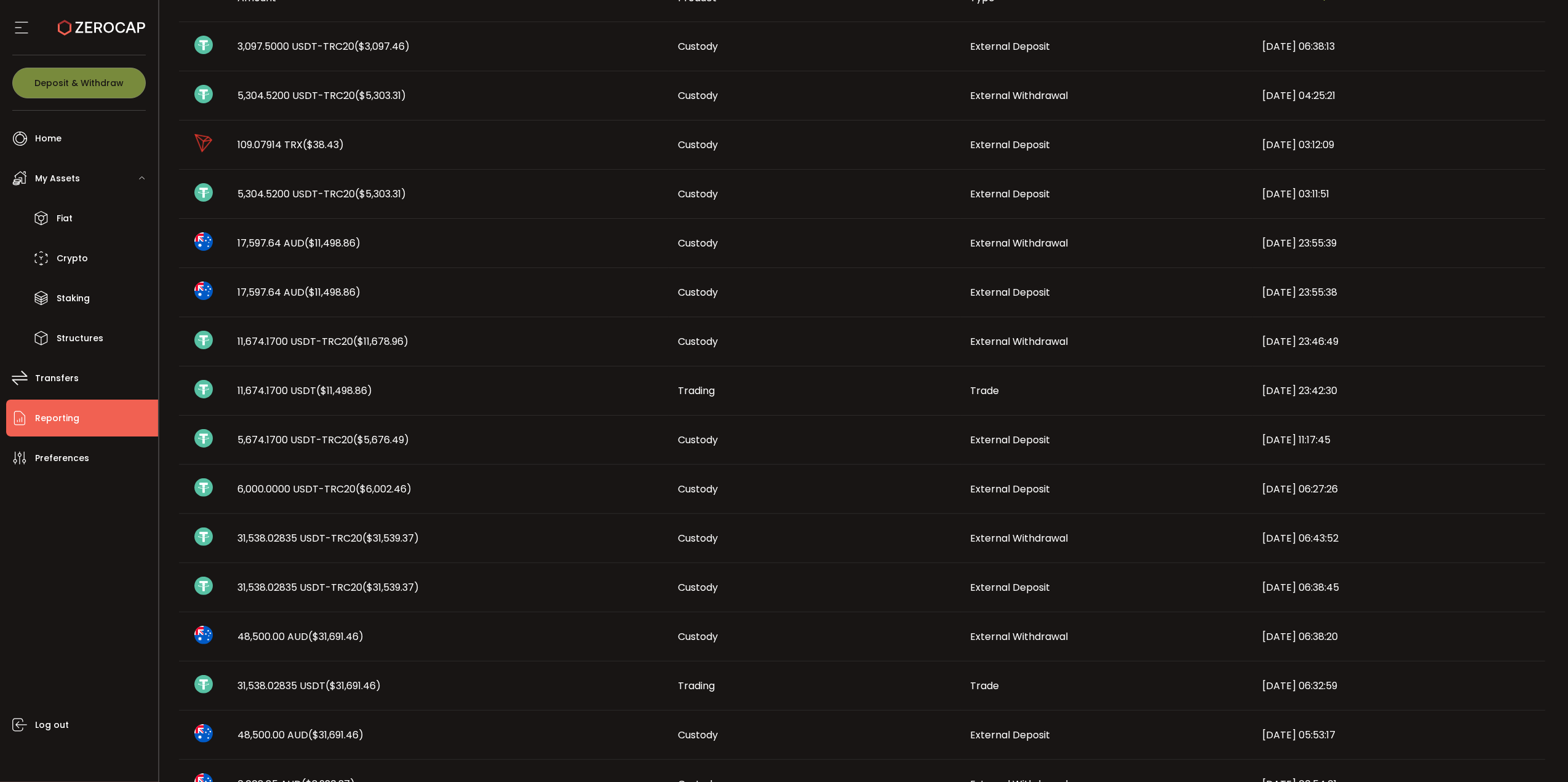
scroll to position [164, 0]
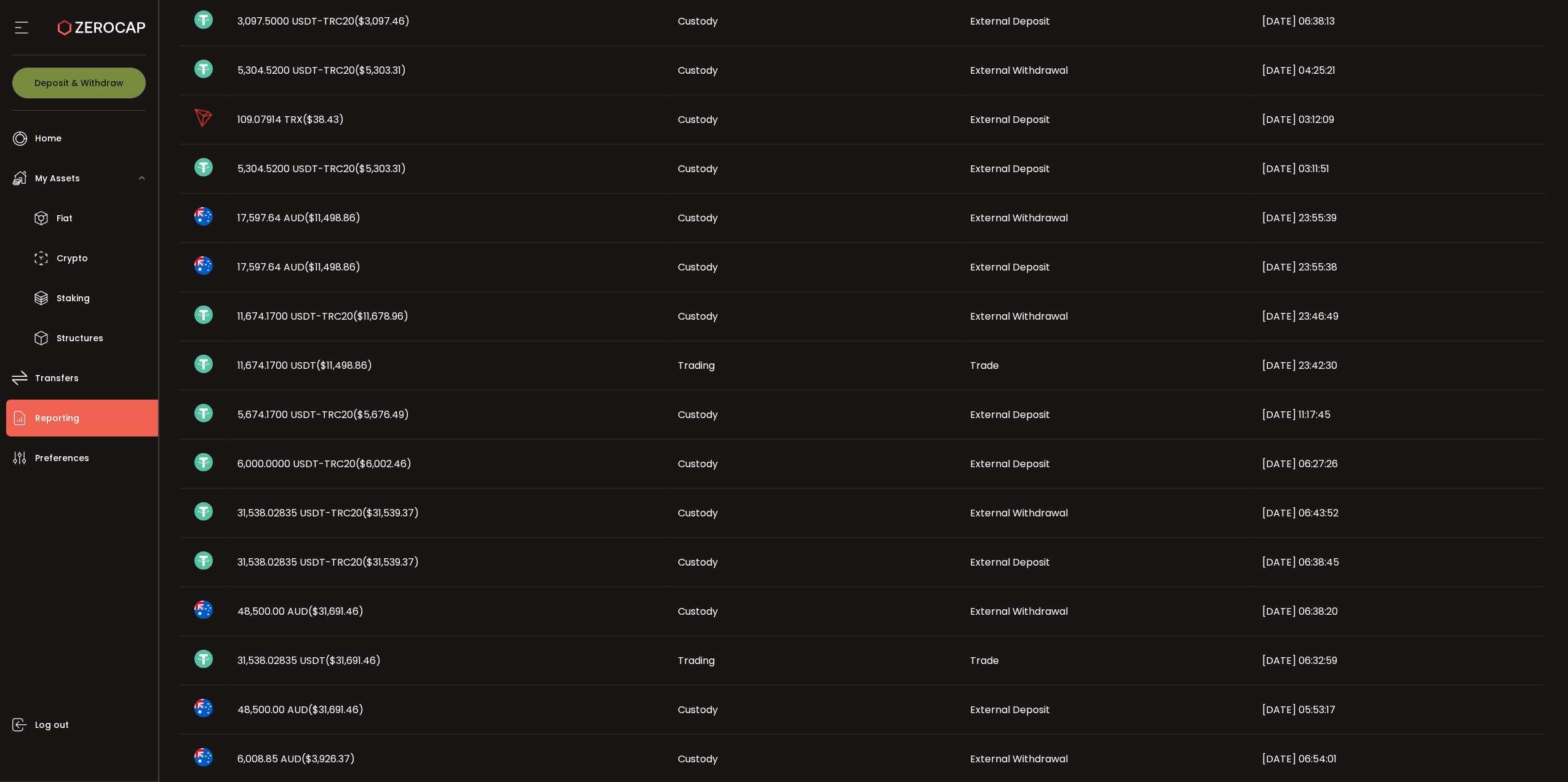
drag, startPoint x: 235, startPoint y: 657, endPoint x: 390, endPoint y: 664, distance: 155.2
click at [390, 664] on div "31,538.02835 USDT ($31,691.46)" at bounding box center [449, 661] width 441 height 14
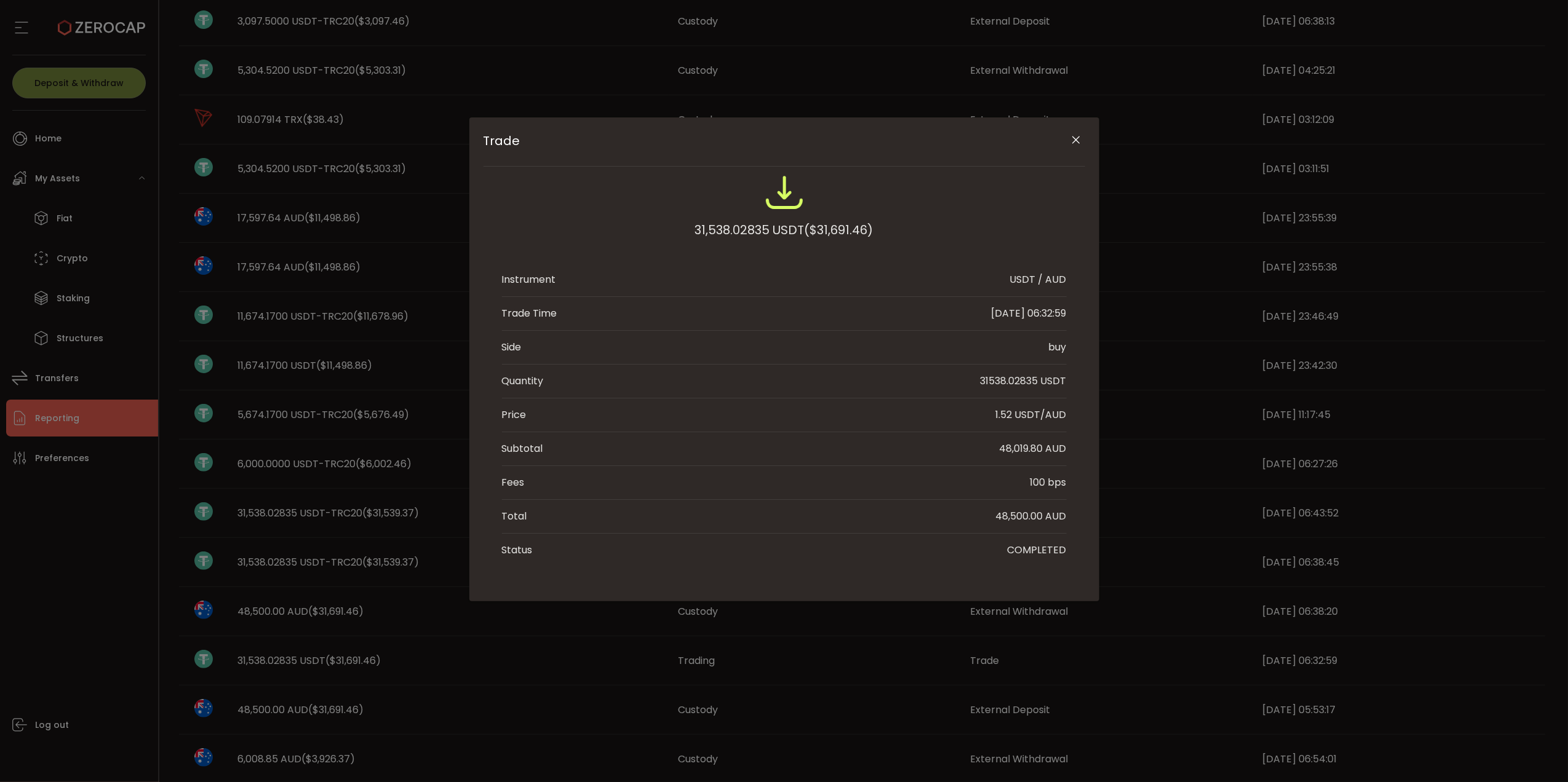
click at [372, 704] on div "Trade 31,538.02835 USDT ($31,691.46) Instrument USDT / AUD Trade Time 2025-07-1…" at bounding box center [784, 391] width 1568 height 782
click at [1075, 145] on icon "Close" at bounding box center [1076, 140] width 12 height 12
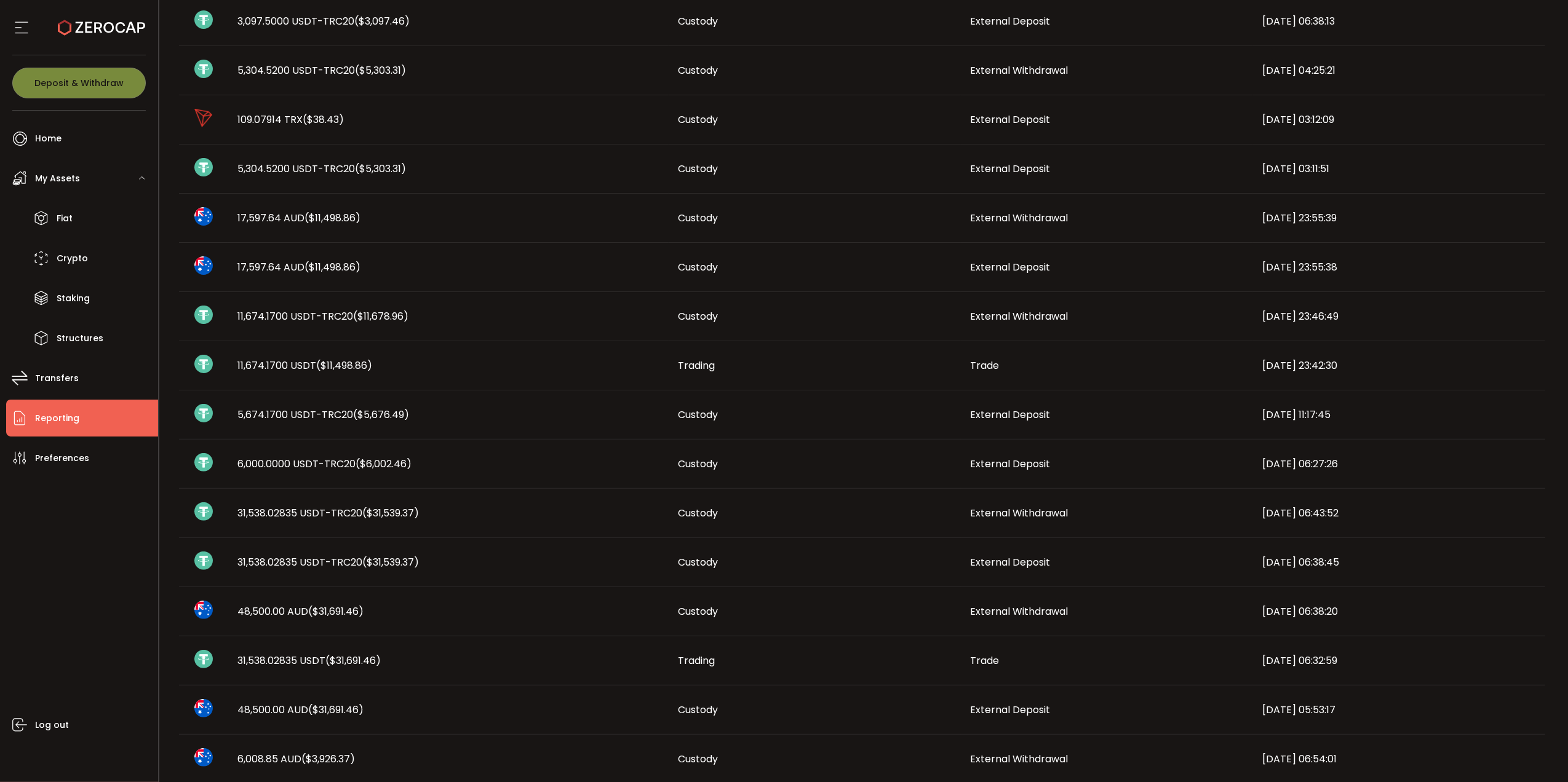
scroll to position [246, 0]
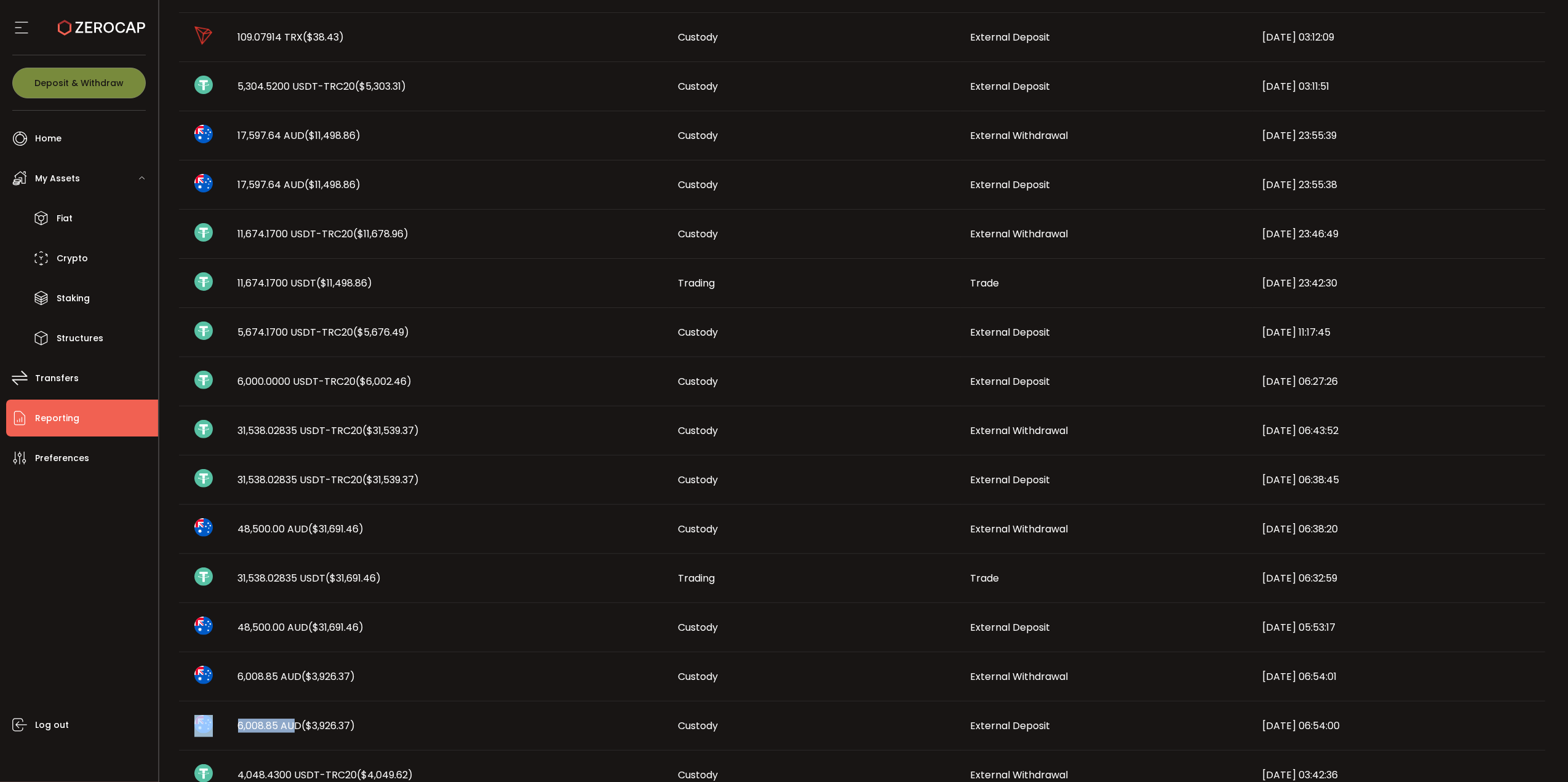
drag, startPoint x: 292, startPoint y: 725, endPoint x: 207, endPoint y: 725, distance: 85.0
click at [207, 725] on tr "6,008.85 AUD ($3,926.37) Custody External Deposit 2025-07-10 06:54:00" at bounding box center [861, 727] width 1366 height 49
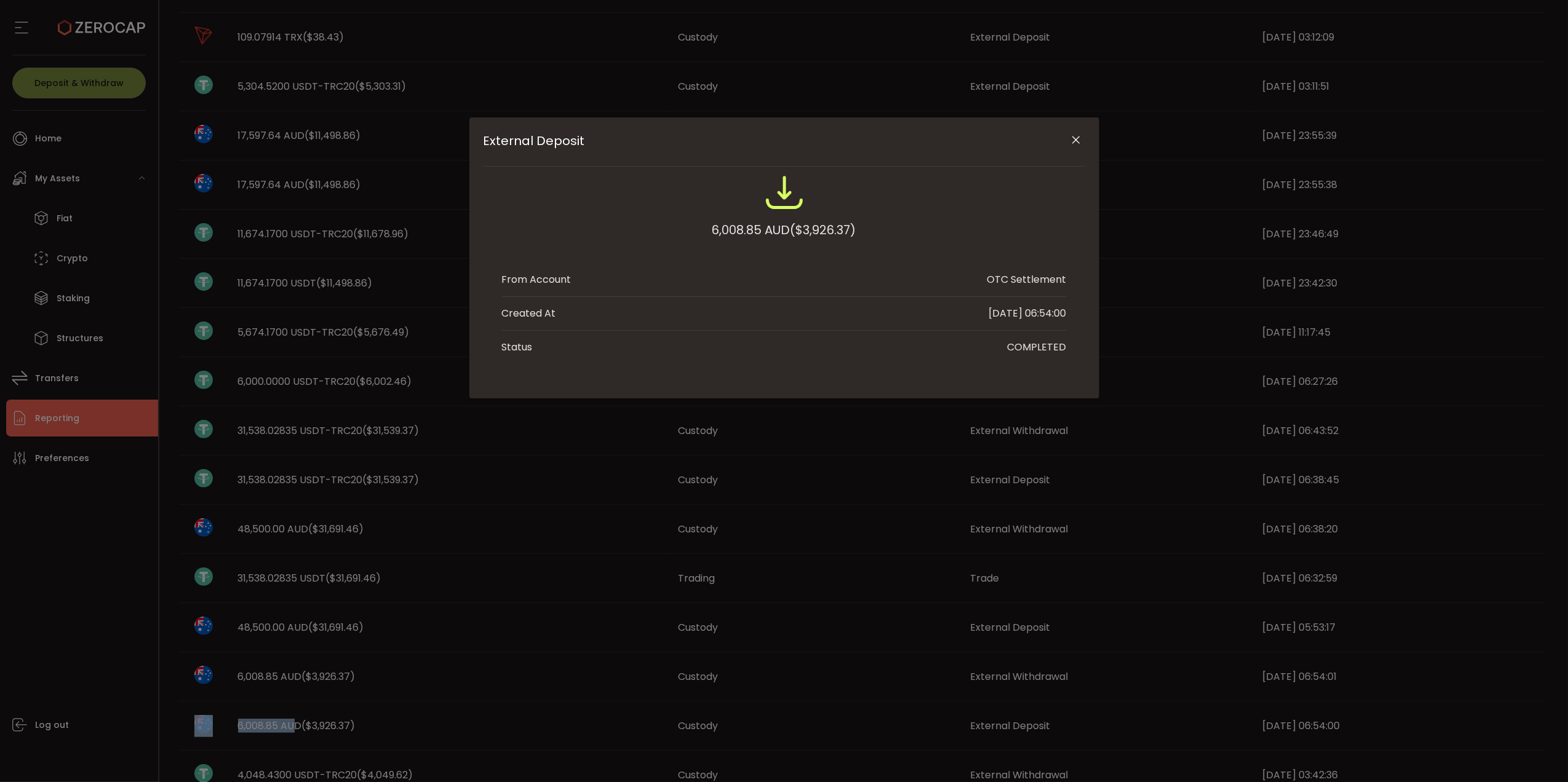
click at [1075, 138] on icon "Close" at bounding box center [1076, 140] width 12 height 12
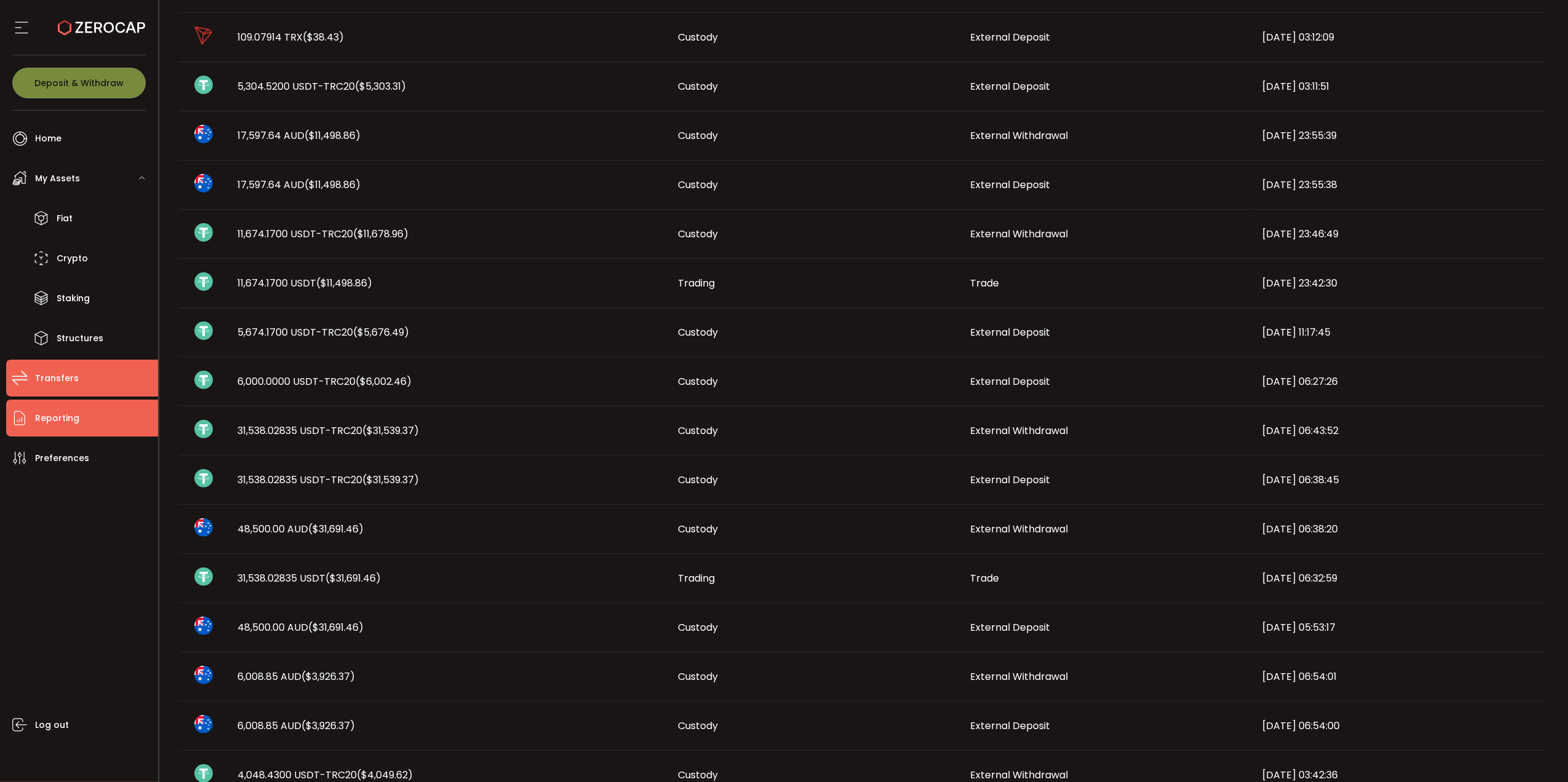
click at [70, 379] on span "Transfers" at bounding box center [57, 379] width 44 height 18
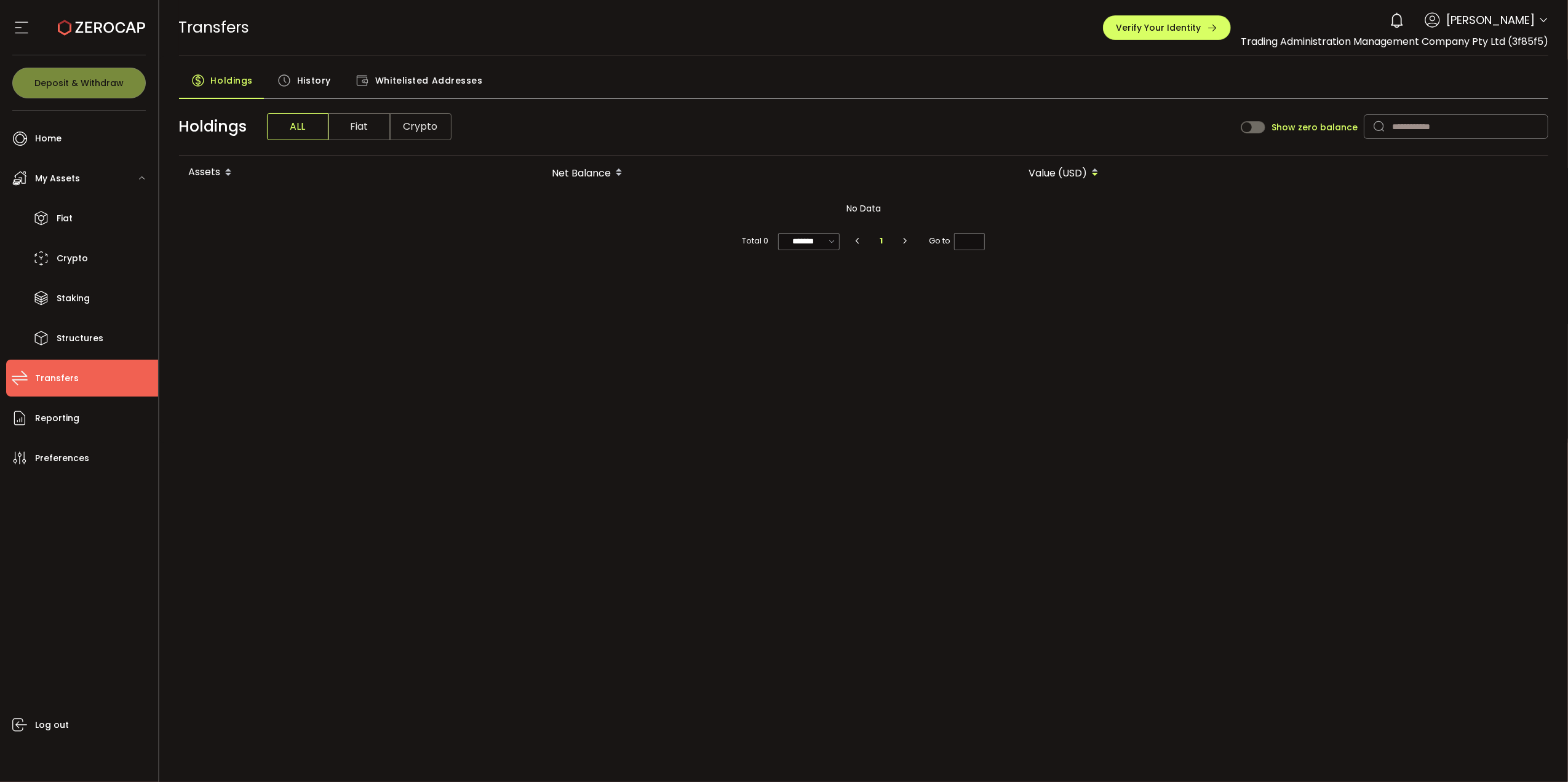
click at [307, 86] on span "History" at bounding box center [314, 81] width 34 height 25
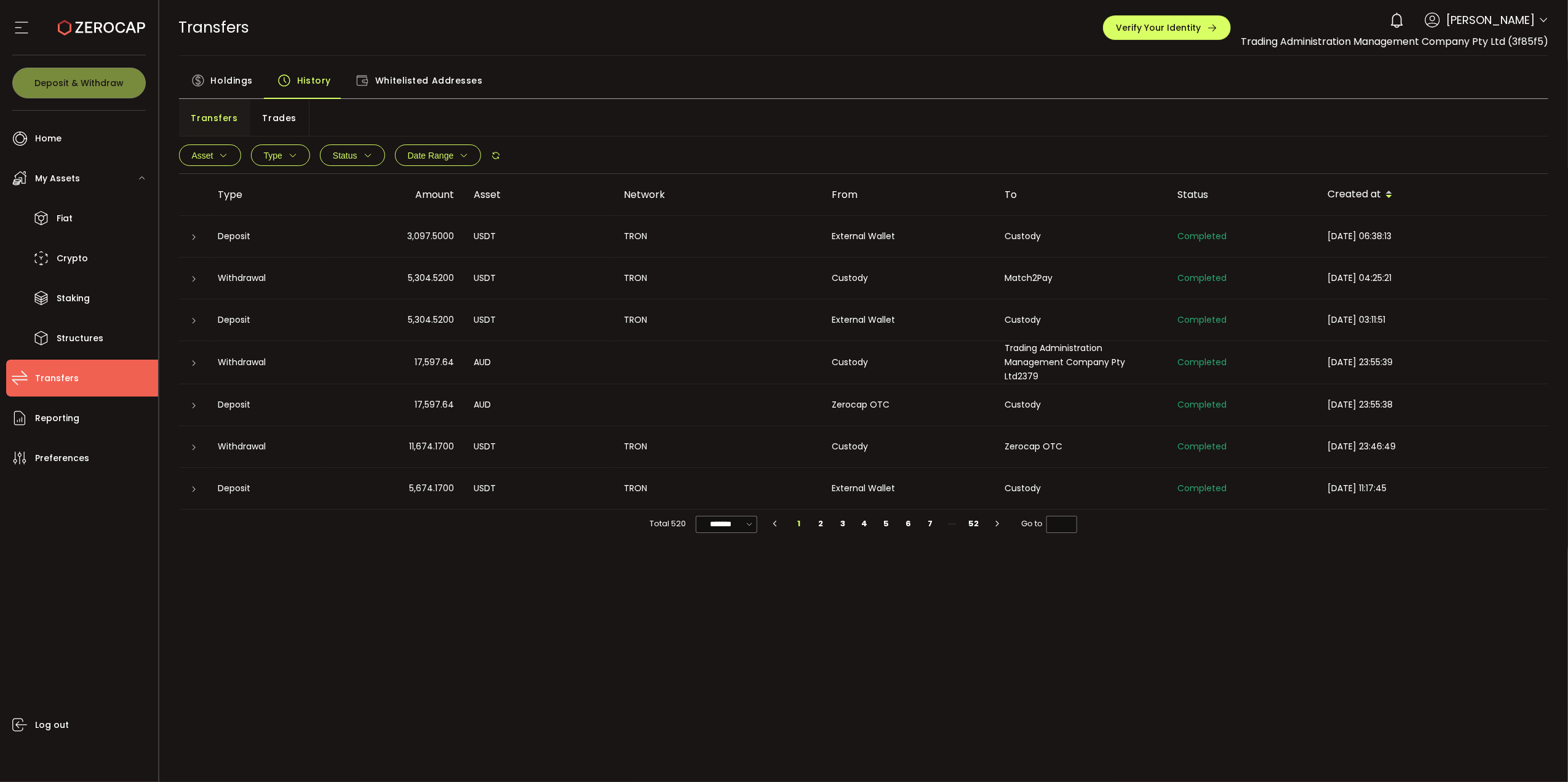
click at [1103, 631] on div "PDF is being processed and will download to your computer TRANSFERS Buy Power $…" at bounding box center [864, 391] width 1410 height 782
click at [601, 674] on div "PDF is being processed and will download to your computer TRANSFERS Buy Power $…" at bounding box center [864, 391] width 1410 height 782
click at [722, 530] on input "*******" at bounding box center [726, 525] width 62 height 17
click at [726, 576] on span "20/page" at bounding box center [726, 576] width 37 height 12
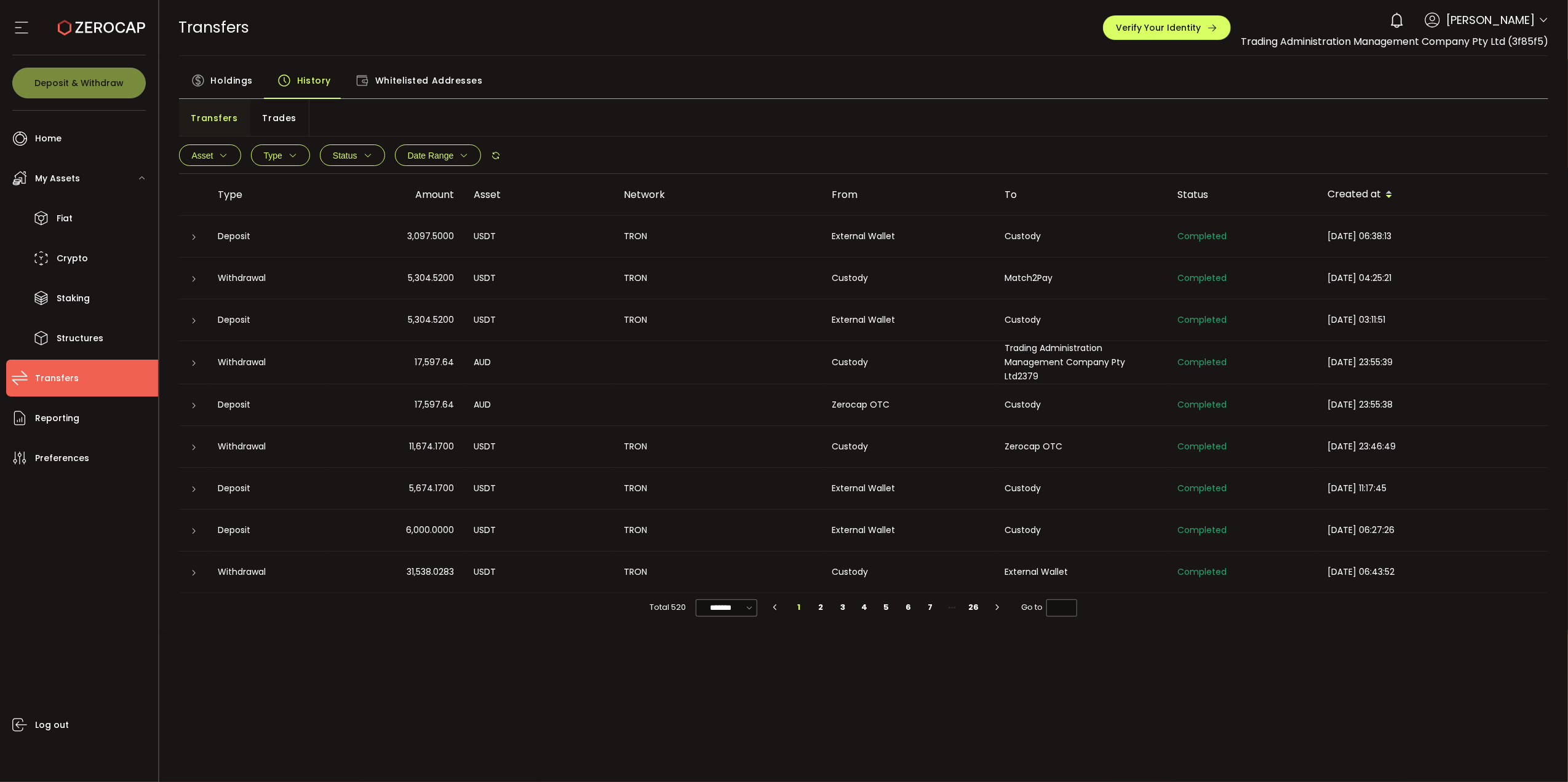
click at [1090, 704] on div "PDF is being processed and will download to your computer TRANSFERS Buy Power $…" at bounding box center [864, 391] width 1410 height 782
click at [717, 601] on input "*******" at bounding box center [726, 608] width 62 height 17
click at [734, 677] on span "50/page" at bounding box center [726, 680] width 37 height 12
type input "*******"
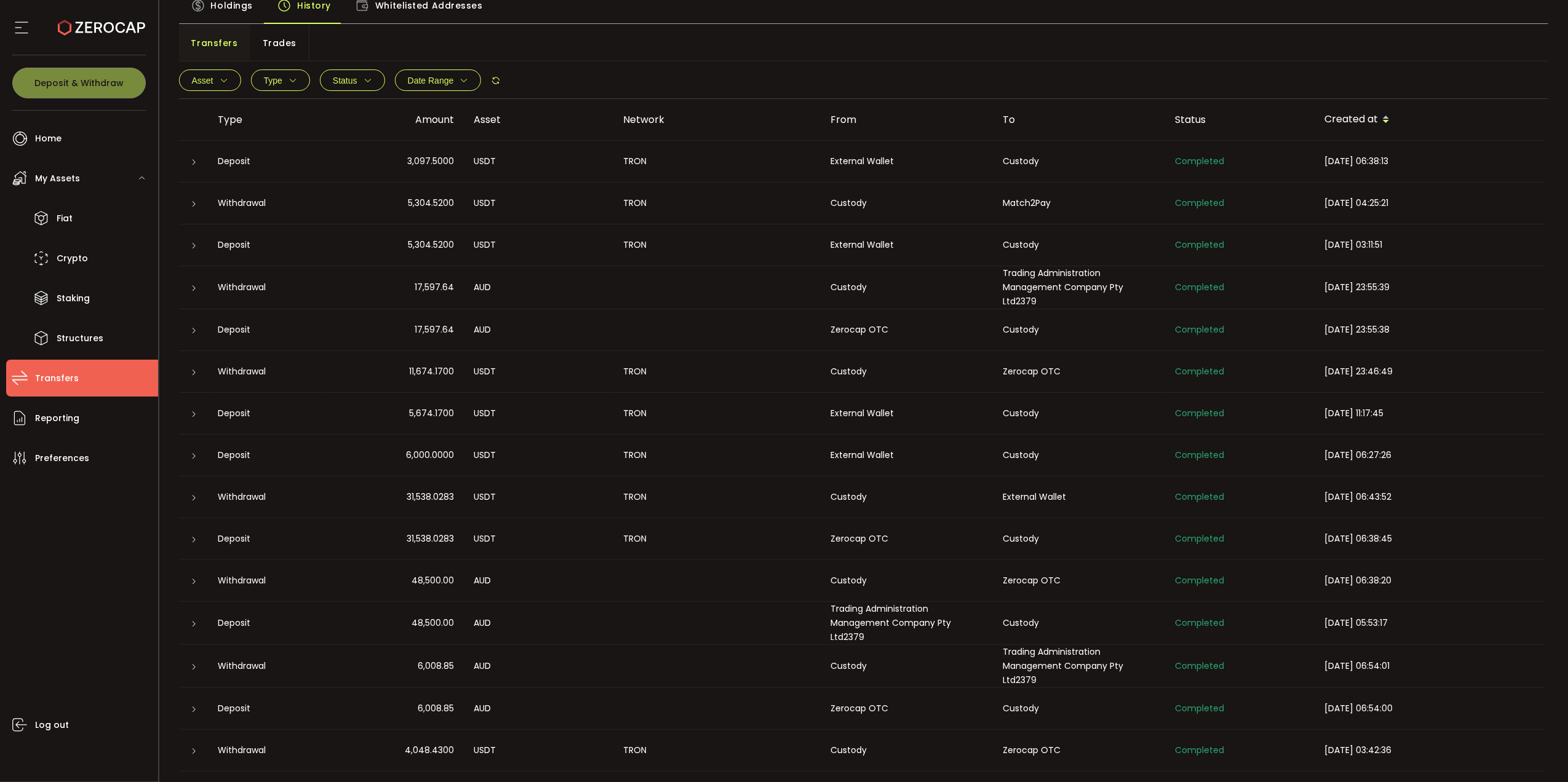
scroll to position [246, 0]
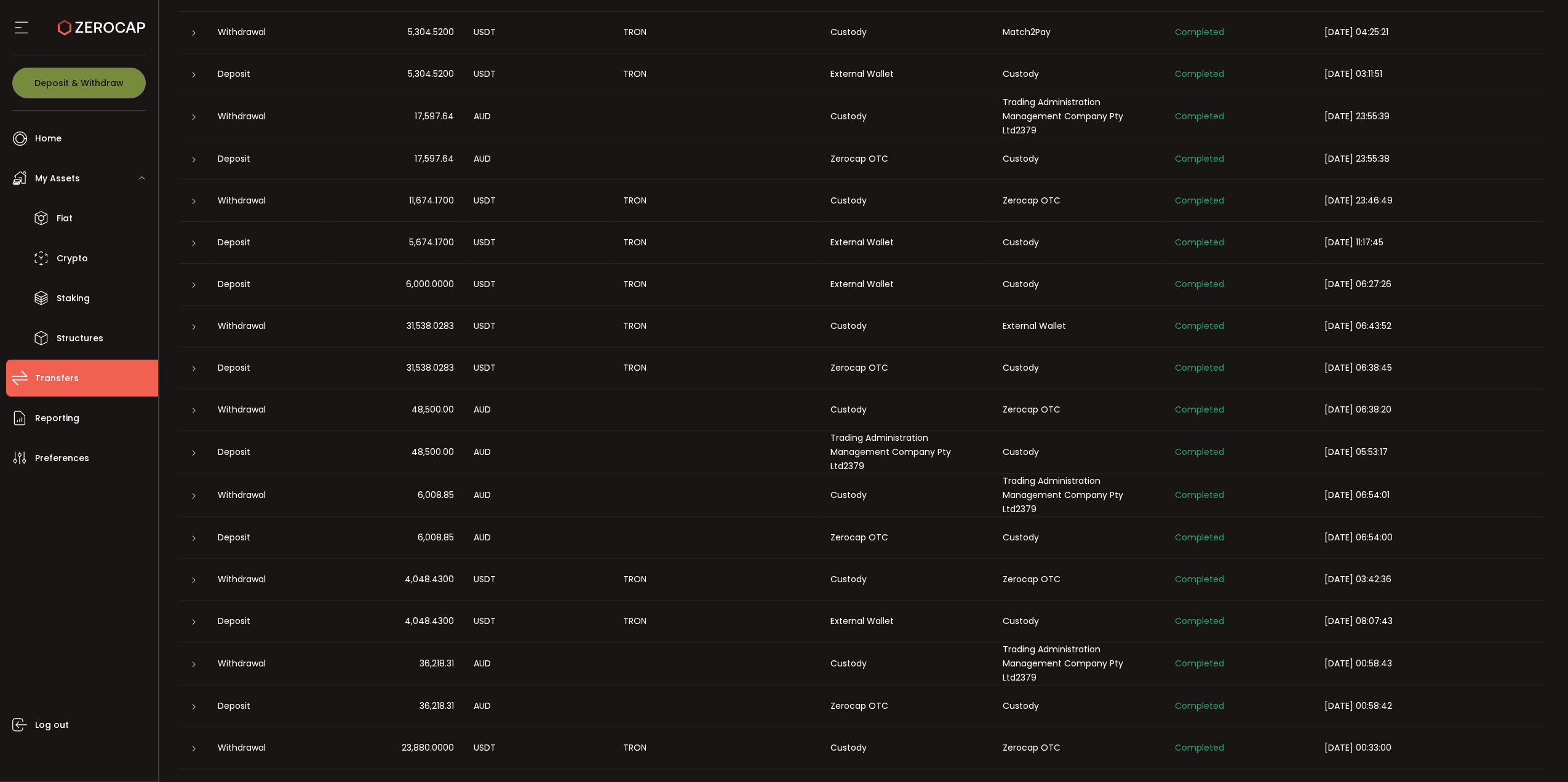
click at [196, 536] on icon at bounding box center [194, 539] width 7 height 7
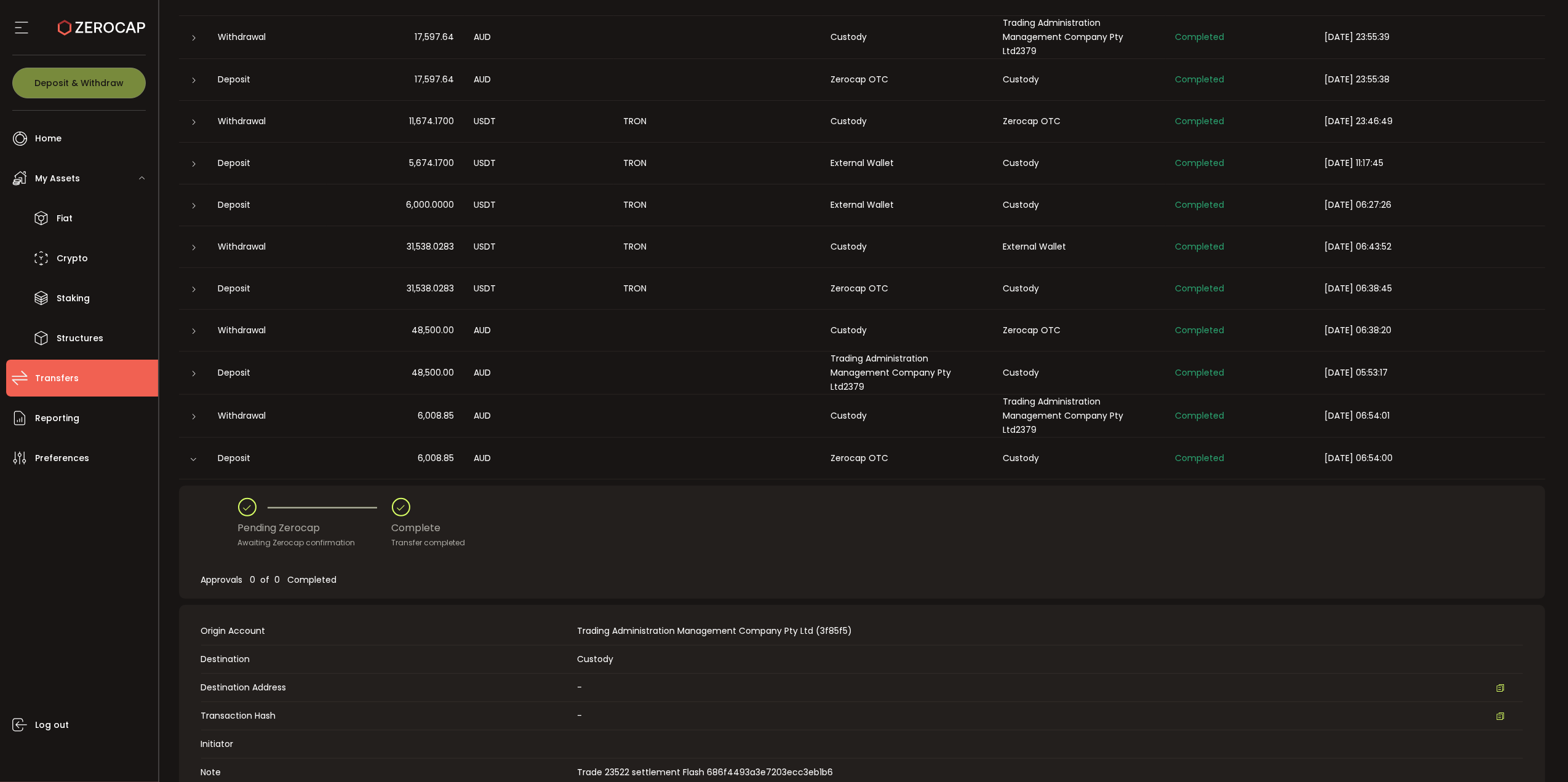
scroll to position [492, 0]
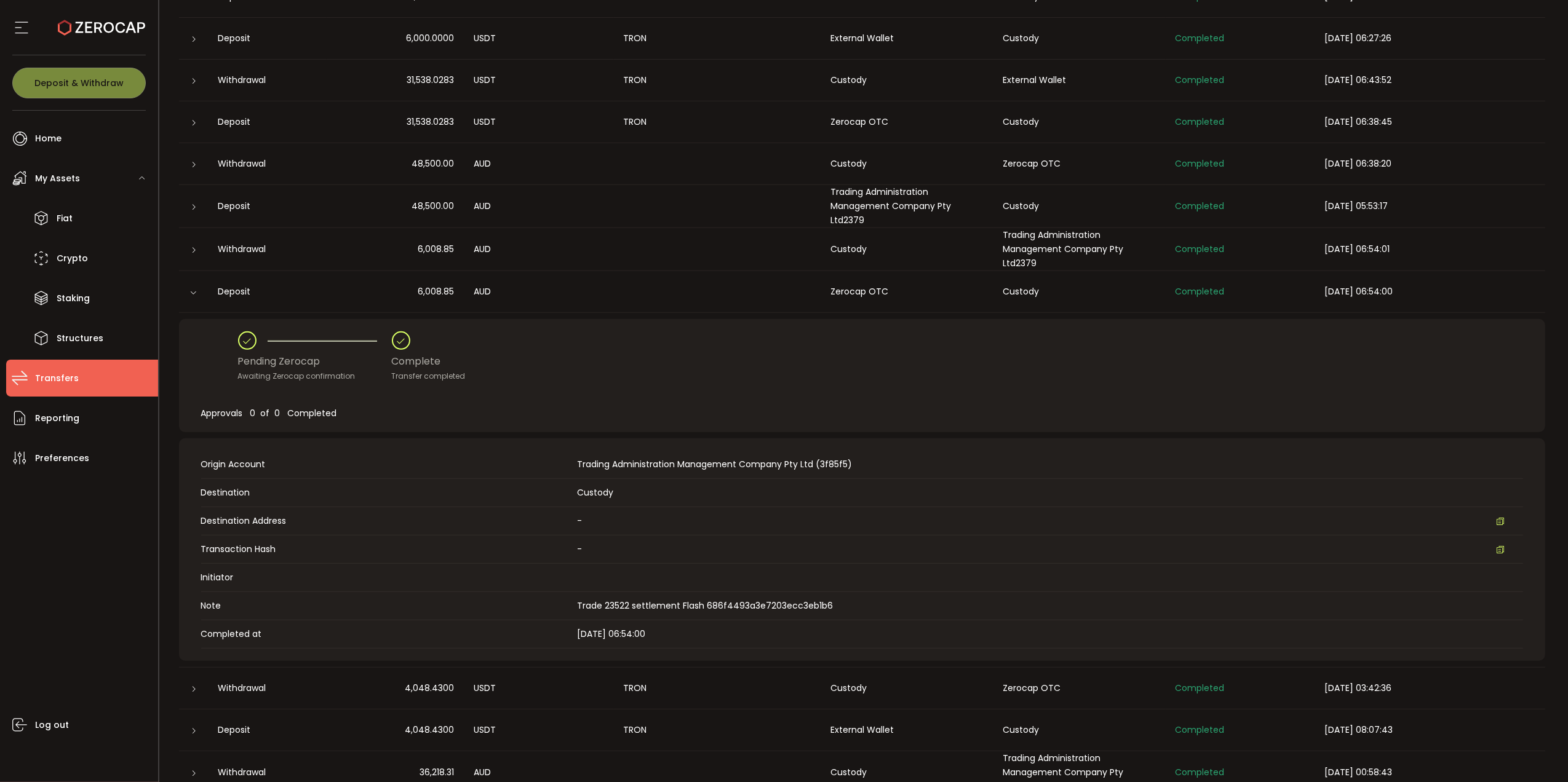
drag, startPoint x: 1510, startPoint y: 763, endPoint x: 1295, endPoint y: 758, distance: 215.1
click at [1287, 761] on td "Completed" at bounding box center [1241, 773] width 150 height 43
click at [198, 298] on div at bounding box center [193, 291] width 30 height 12
click at [193, 293] on icon at bounding box center [193, 293] width 7 height 7
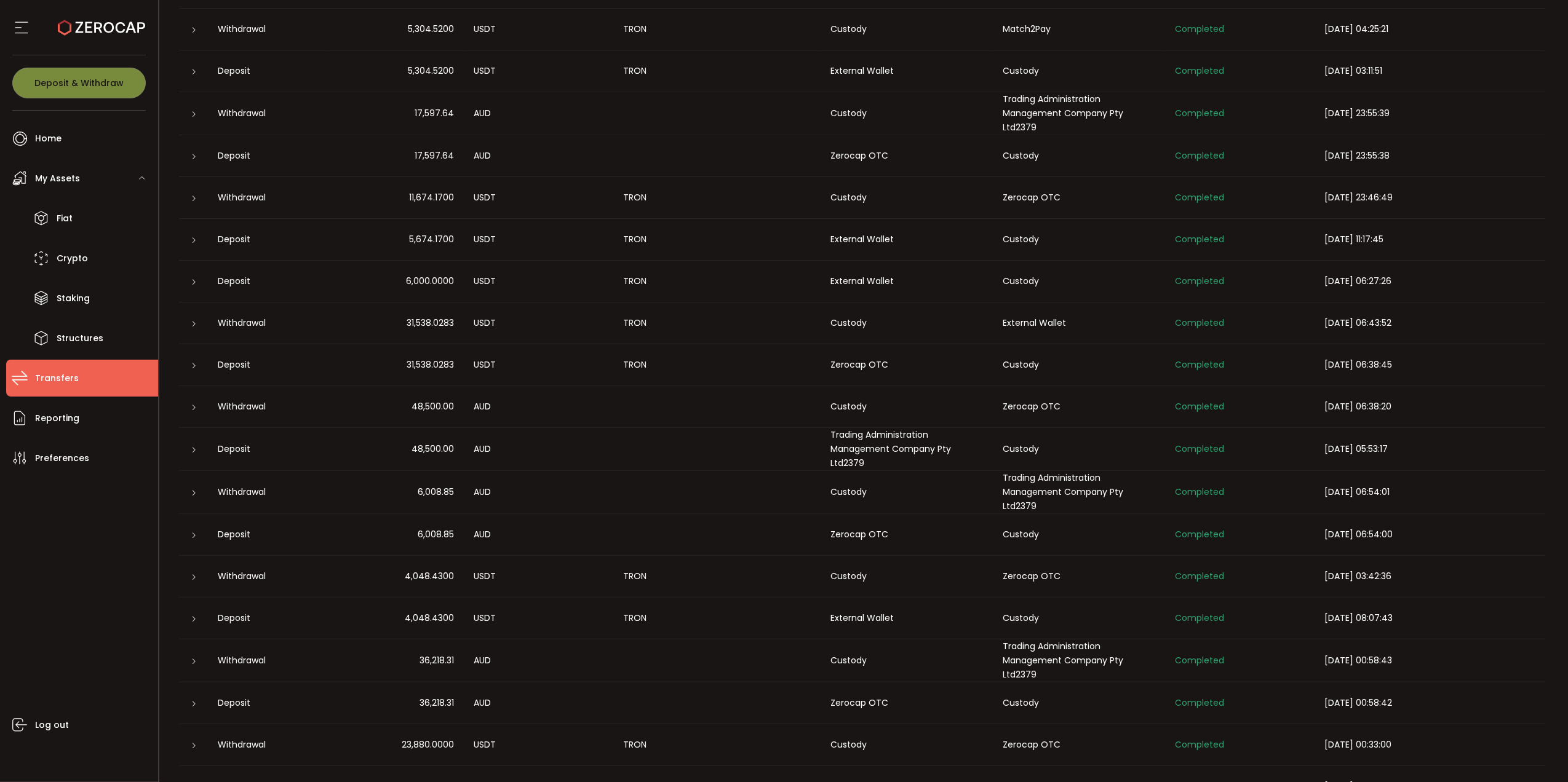
scroll to position [197, 0]
